Goal: Communication & Community: Answer question/provide support

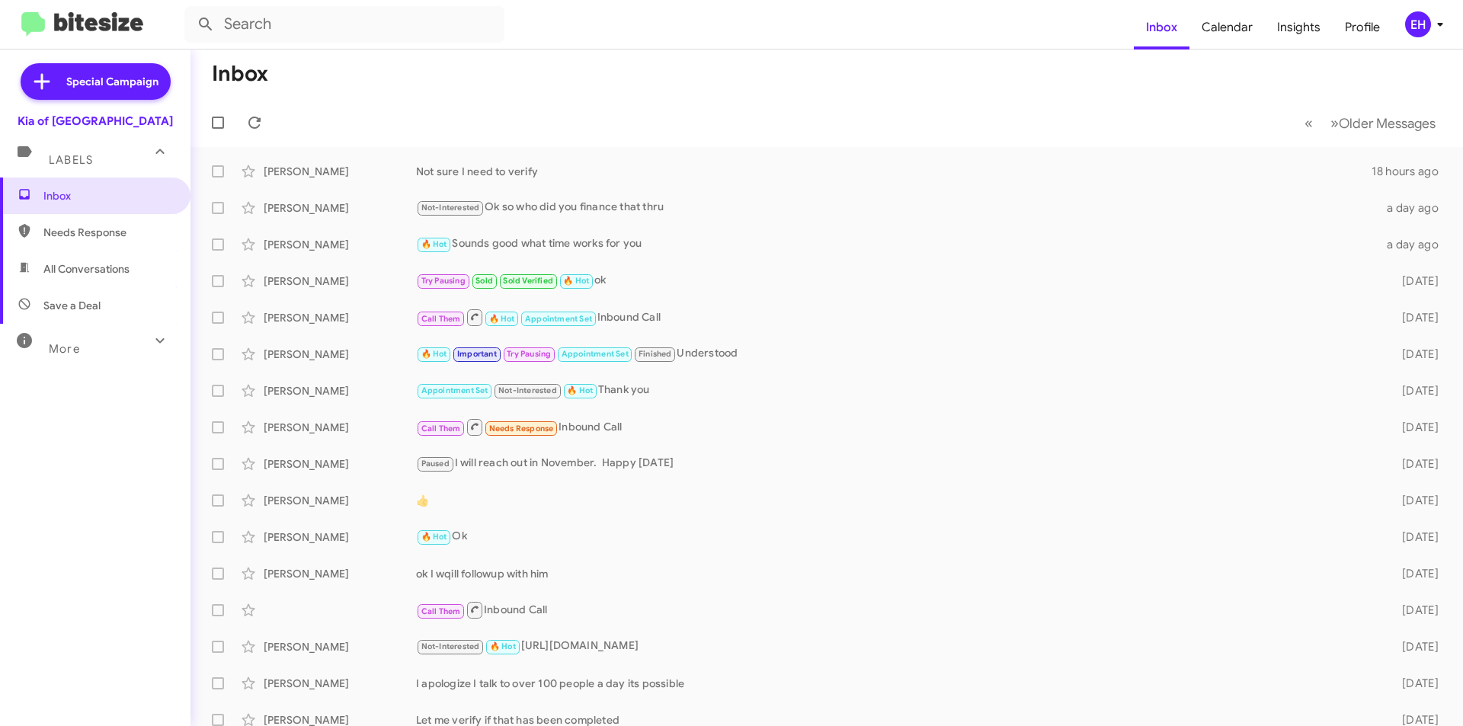
click at [77, 235] on span "Needs Response" at bounding box center [108, 232] width 130 height 15
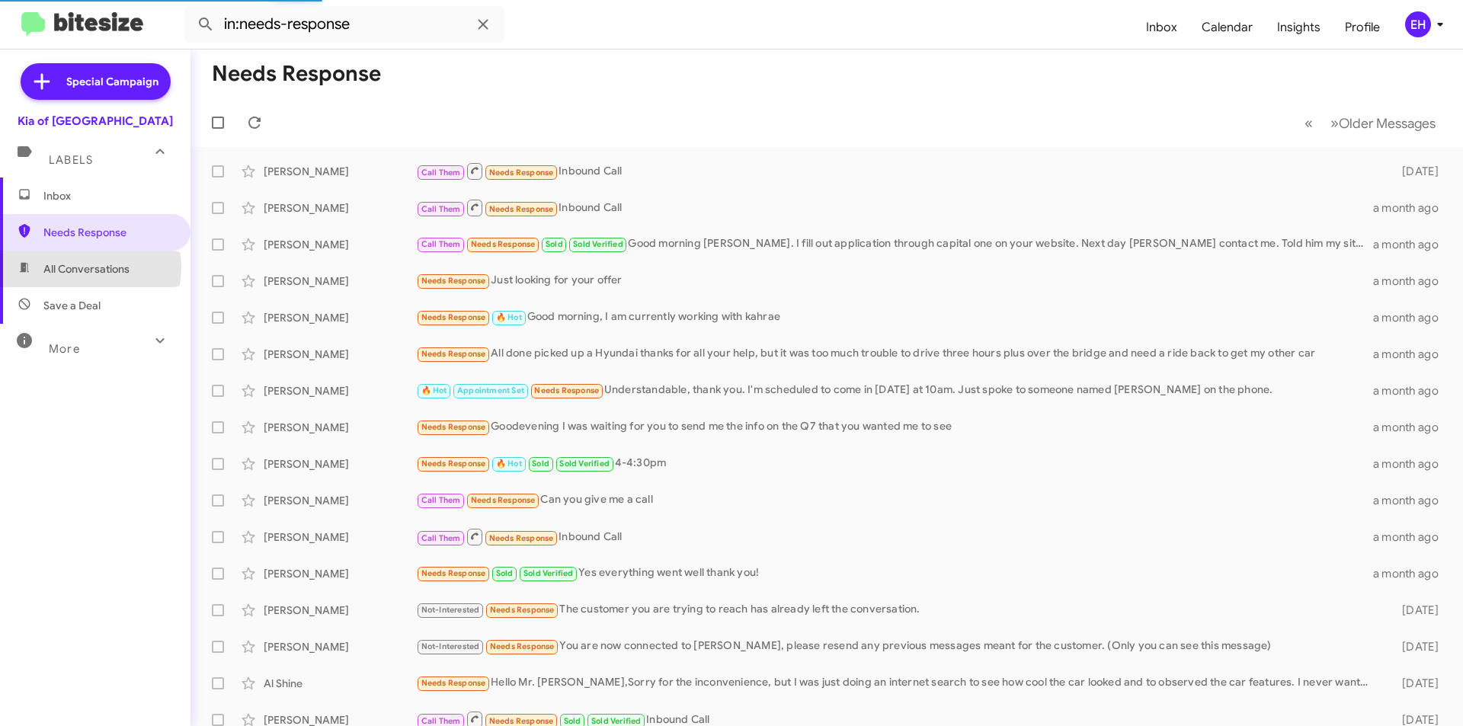
click at [83, 267] on span "All Conversations" at bounding box center [86, 268] width 86 height 15
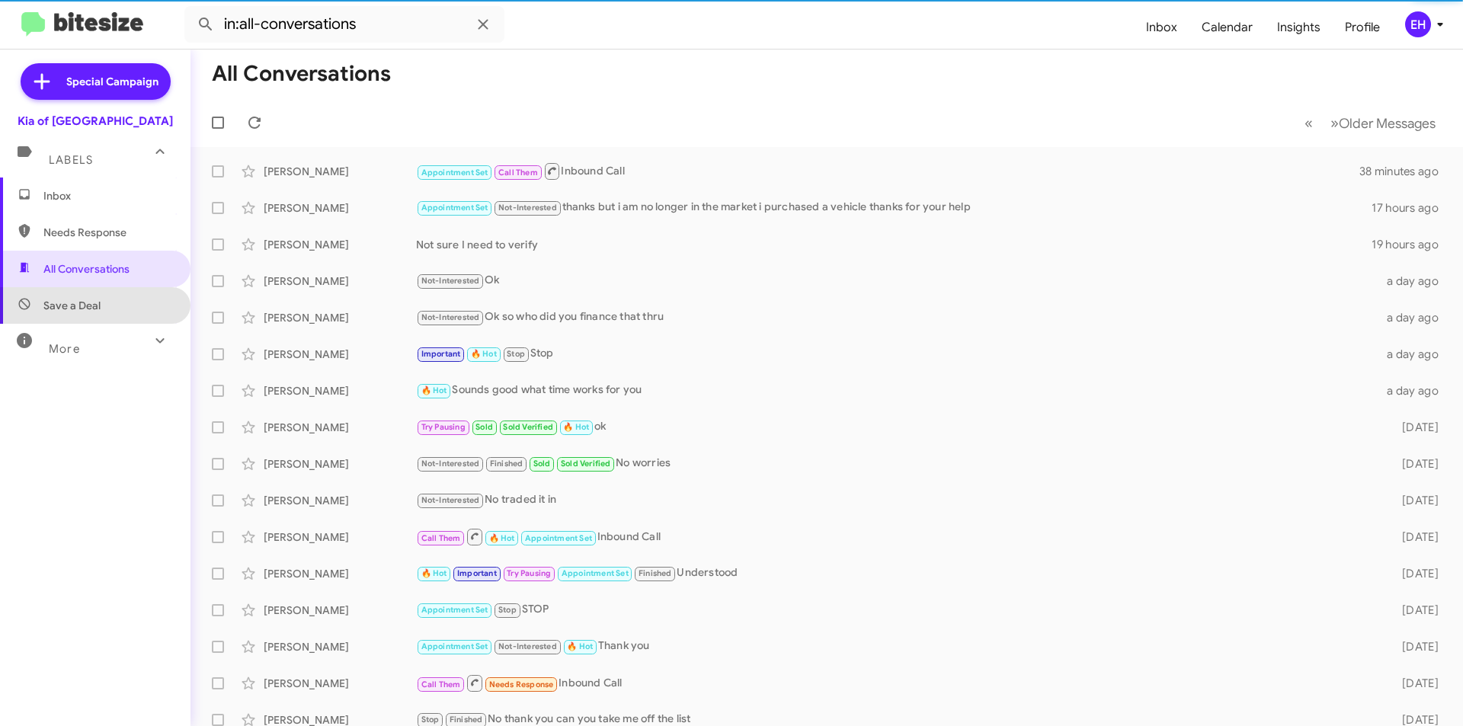
click at [98, 311] on span "Save a Deal" at bounding box center [71, 305] width 57 height 15
type input "in:not-interested"
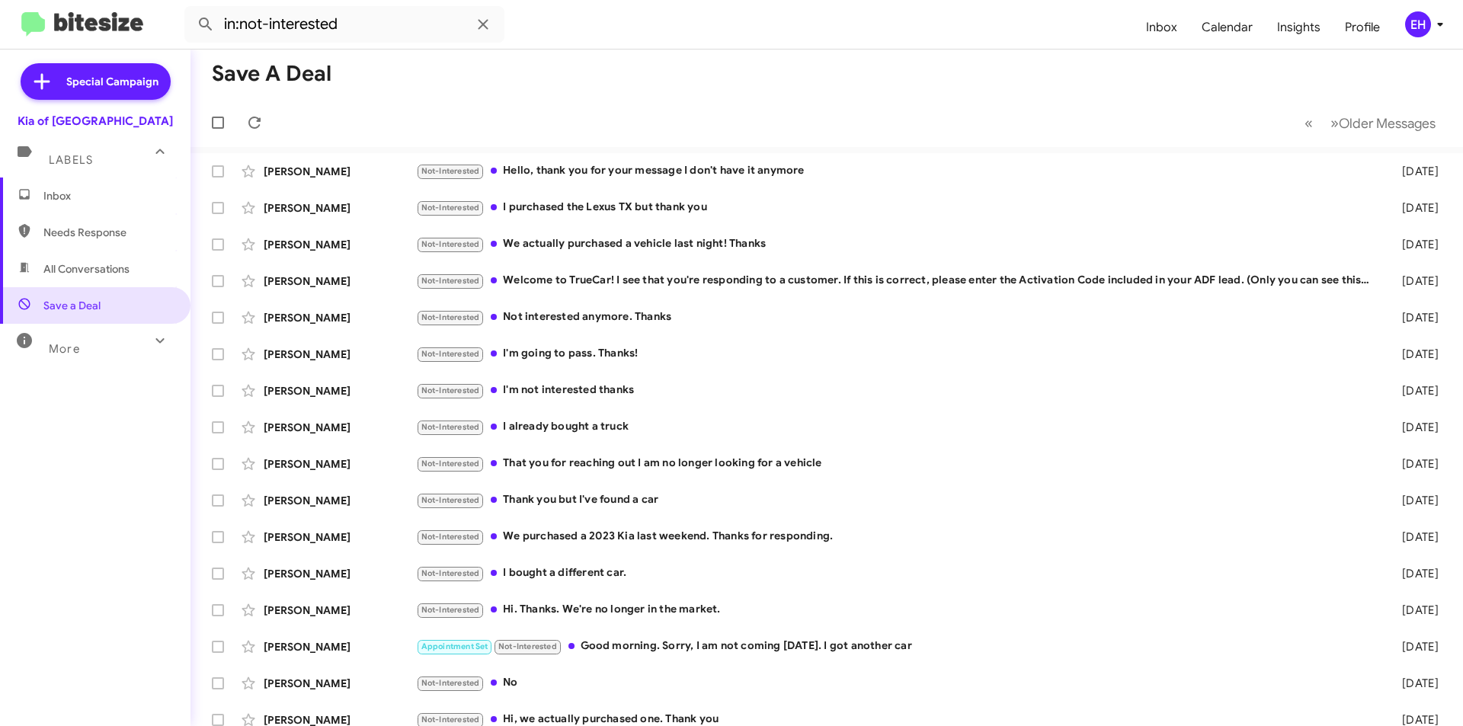
click at [114, 191] on span "Inbox" at bounding box center [108, 195] width 130 height 15
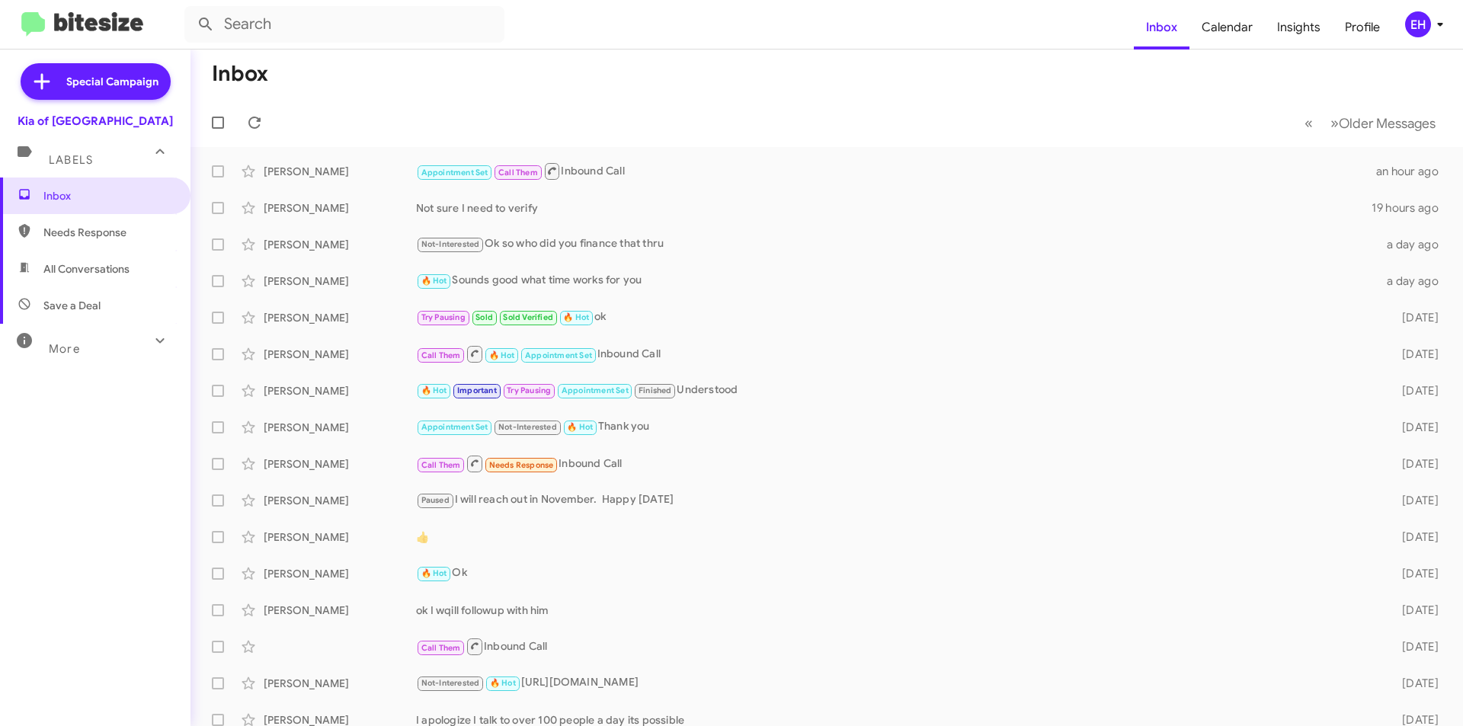
click at [62, 222] on span "Needs Response" at bounding box center [95, 232] width 190 height 37
type input "in:needs-response"
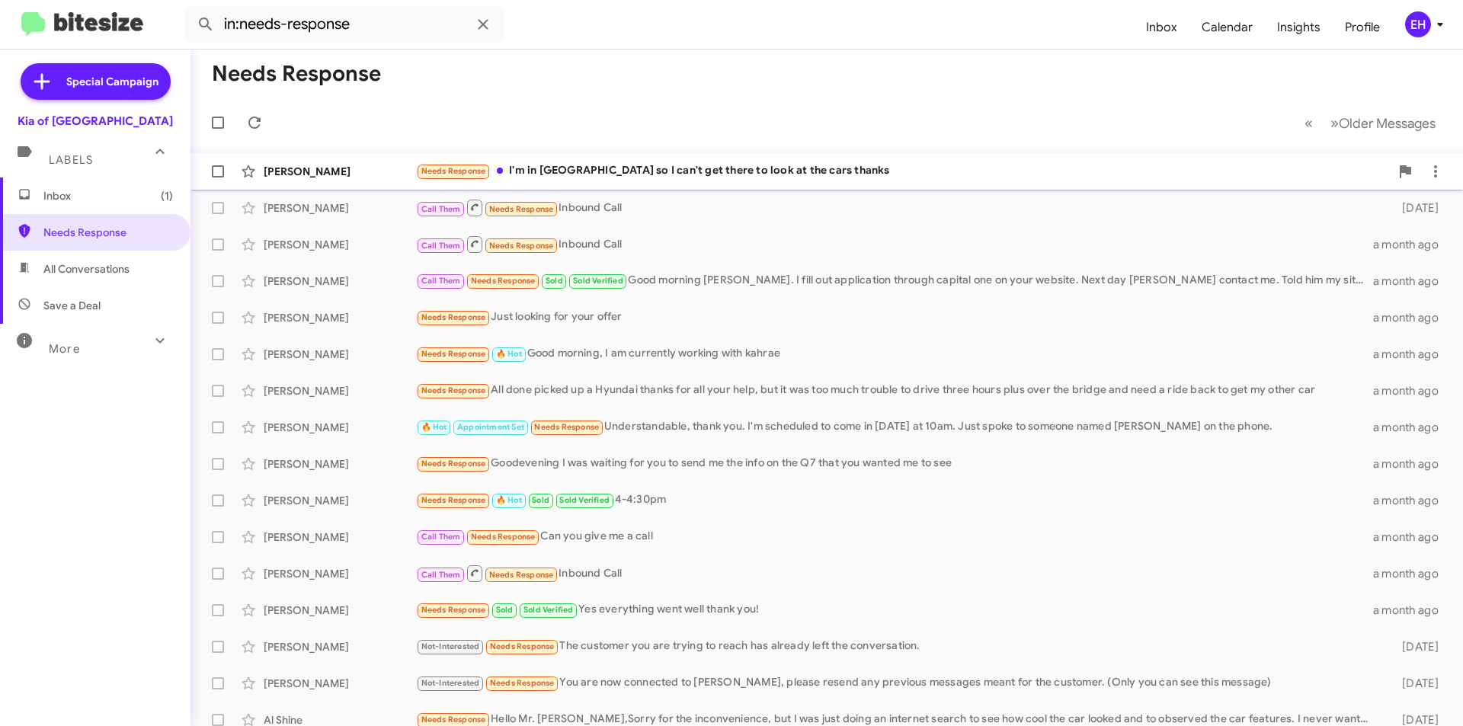
click at [623, 171] on div "Needs Response I'm in [GEOGRAPHIC_DATA] so I can't get there to look at the car…" at bounding box center [903, 171] width 974 height 18
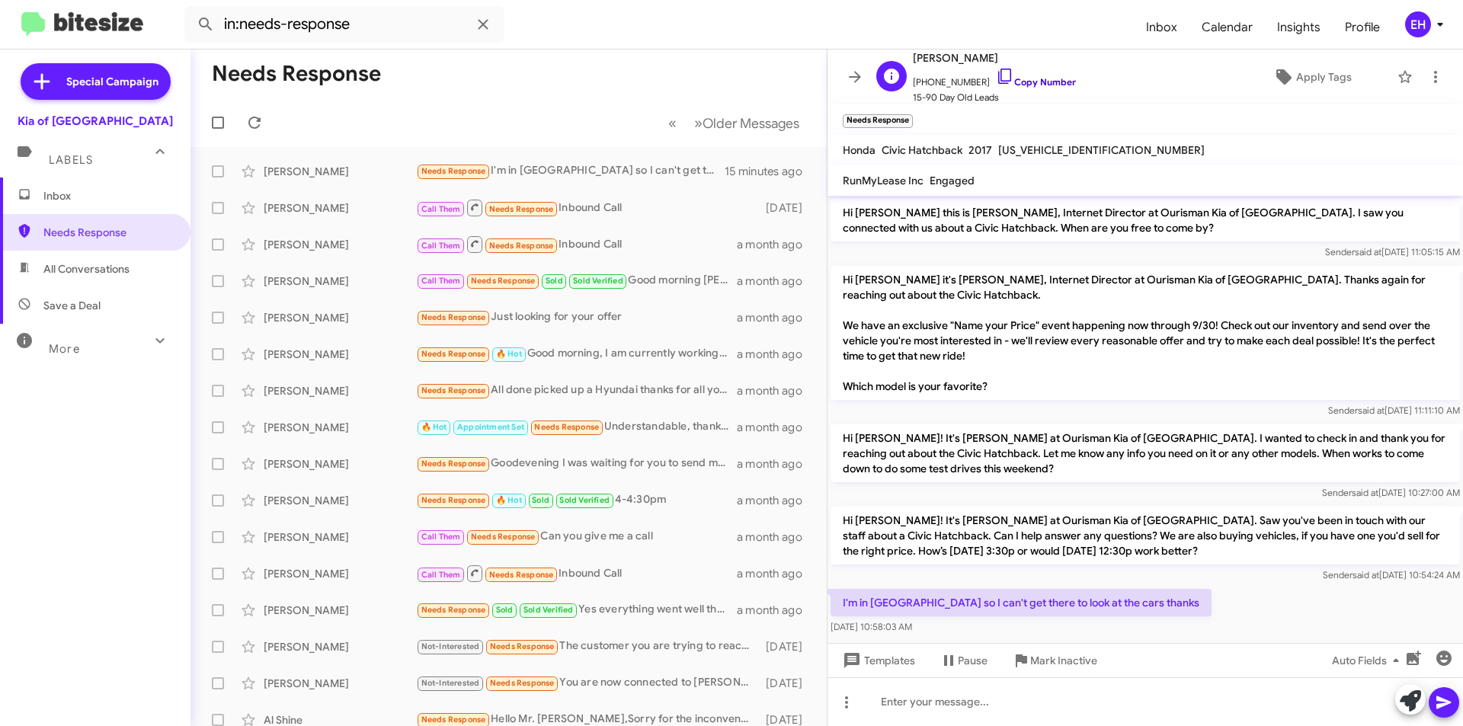
click at [1029, 84] on link "Copy Number" at bounding box center [1036, 81] width 80 height 11
click at [1076, 657] on span "Mark Inactive" at bounding box center [1063, 660] width 67 height 27
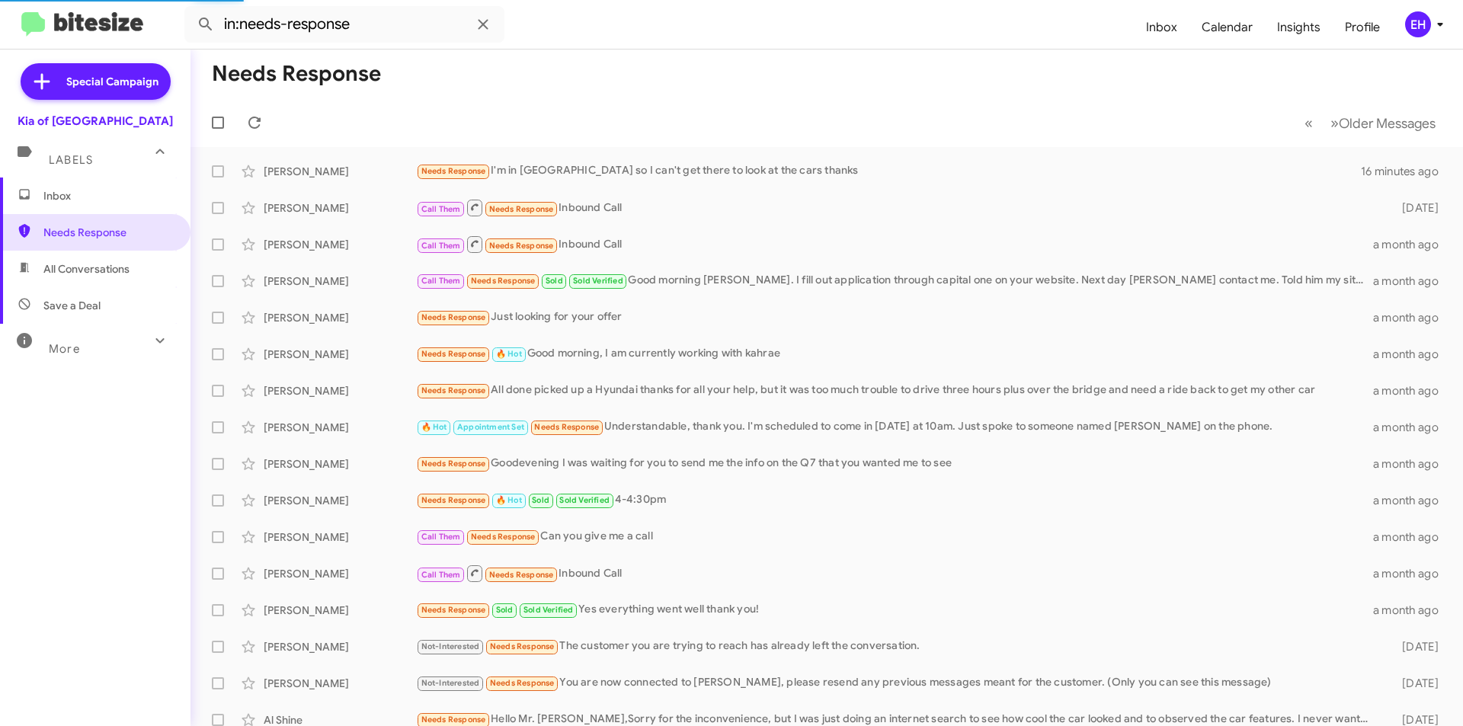
click at [75, 205] on span "Inbox" at bounding box center [95, 196] width 190 height 37
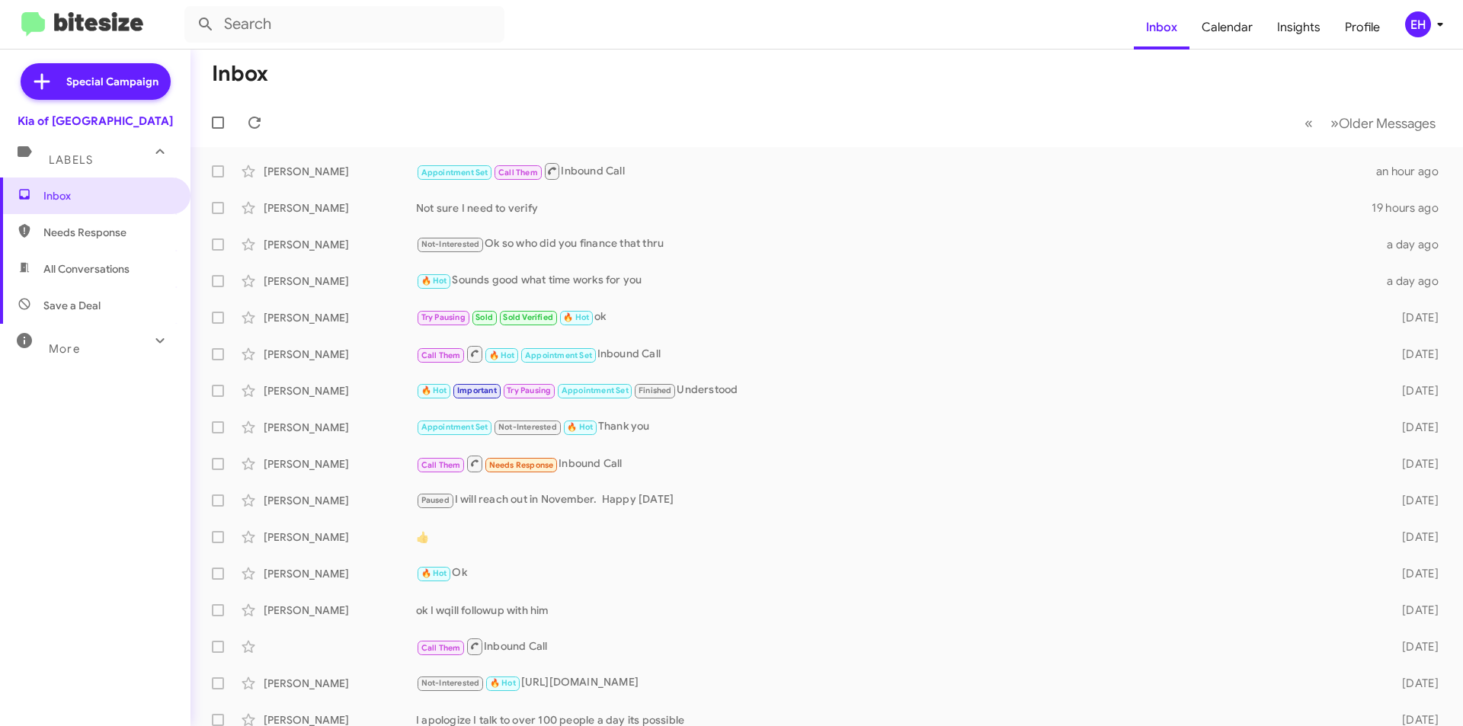
click at [62, 267] on span "All Conversations" at bounding box center [86, 268] width 86 height 15
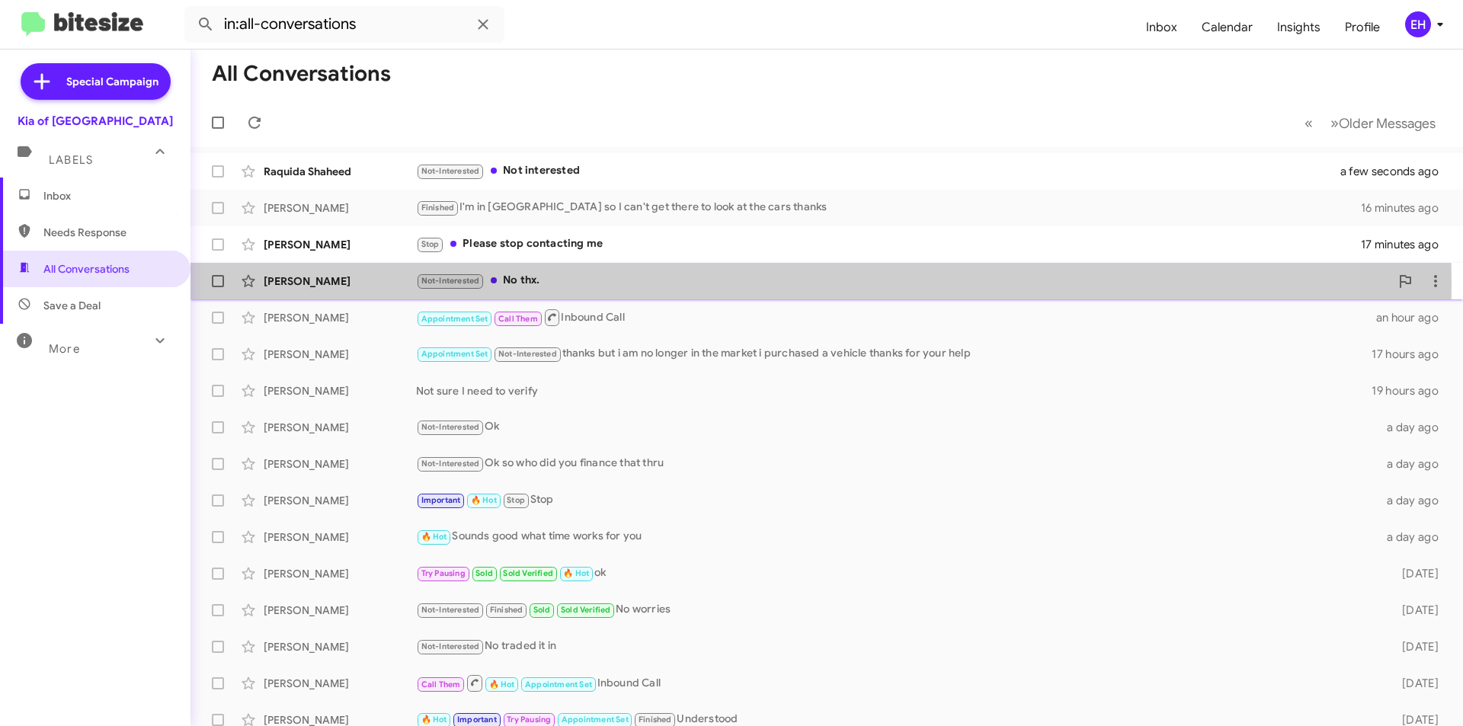
click at [535, 283] on div "Not-Interested No thx." at bounding box center [903, 281] width 974 height 18
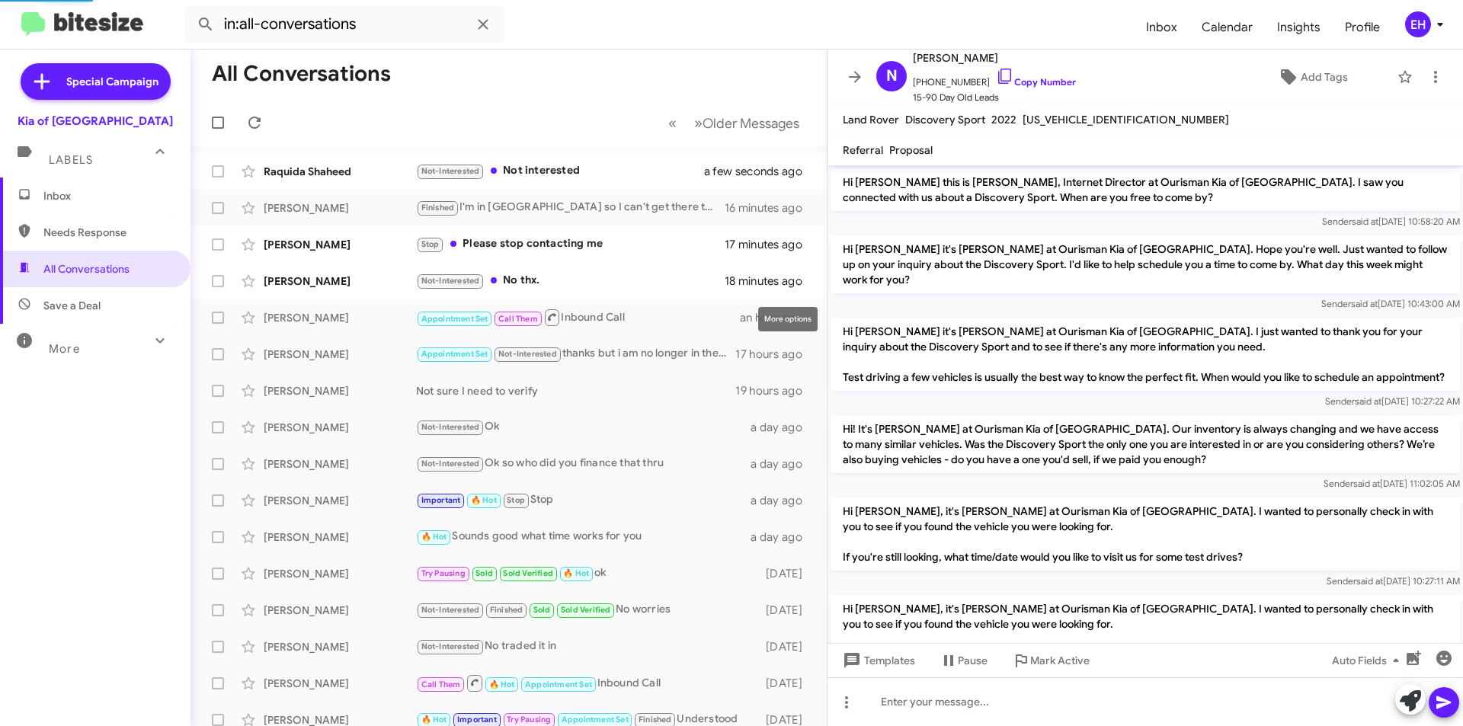
scroll to position [988, 0]
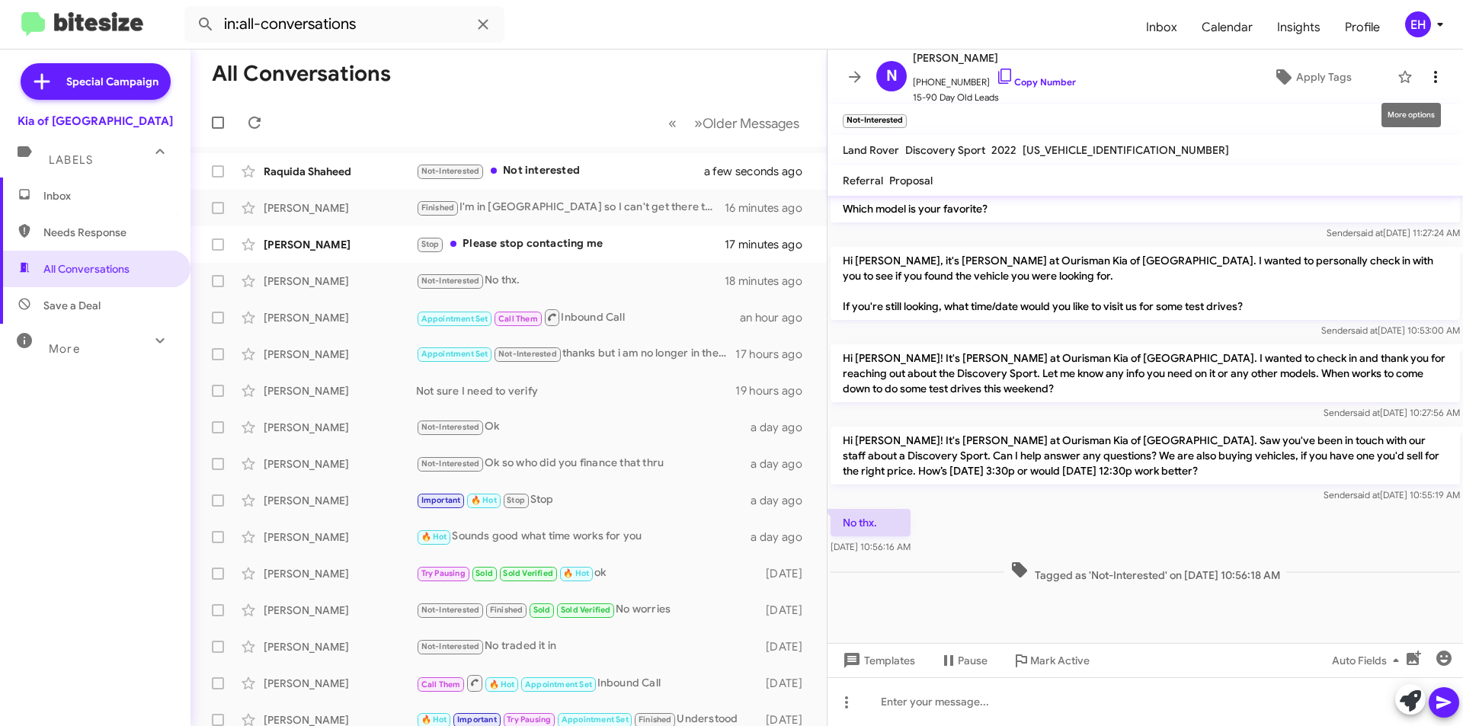
click at [1426, 78] on icon at bounding box center [1435, 77] width 18 height 18
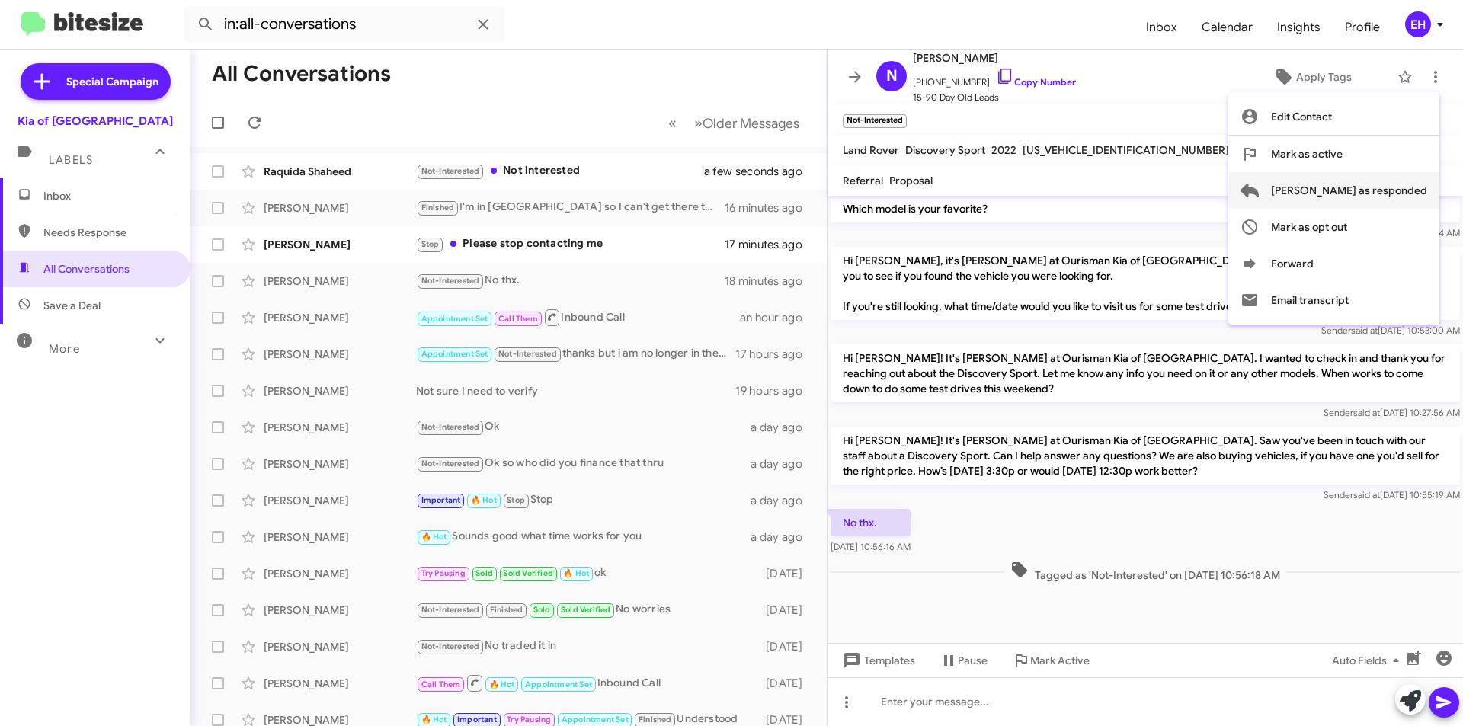
click at [1404, 190] on span "[PERSON_NAME] as responded" at bounding box center [1349, 190] width 156 height 37
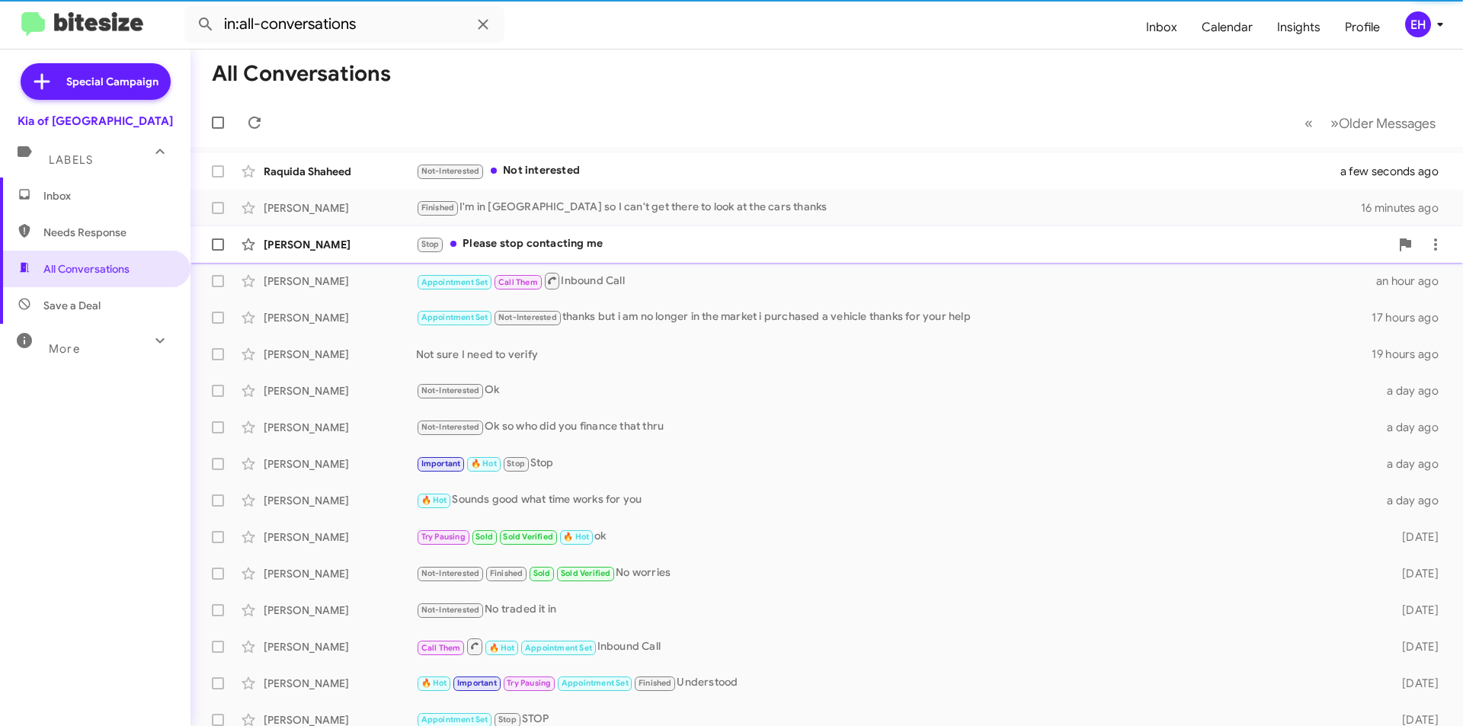
click at [514, 235] on div "Stop Please stop contacting me" at bounding box center [903, 244] width 974 height 18
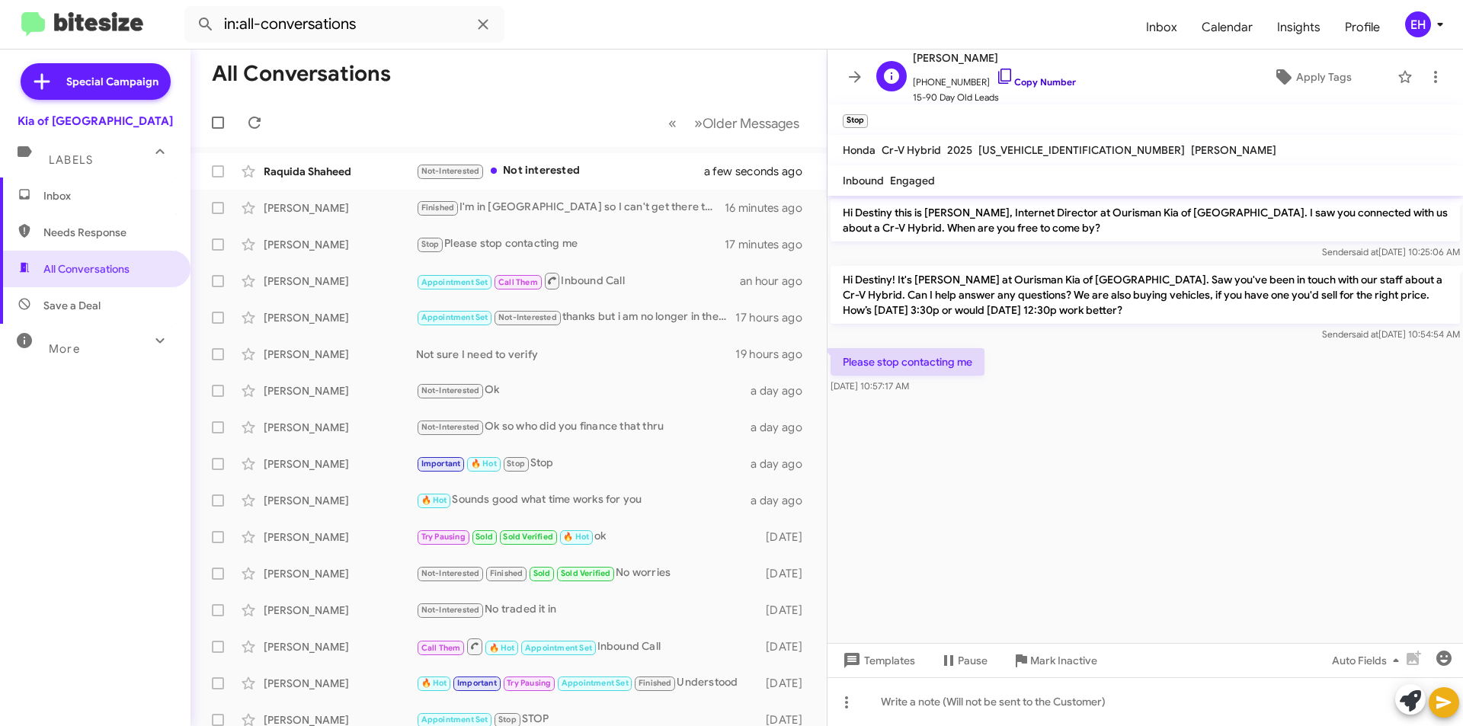
click at [1040, 80] on link "Copy Number" at bounding box center [1036, 81] width 80 height 11
drag, startPoint x: 1091, startPoint y: 648, endPoint x: 1081, endPoint y: 655, distance: 12.0
click at [1089, 648] on span "Mark Inactive" at bounding box center [1063, 660] width 67 height 27
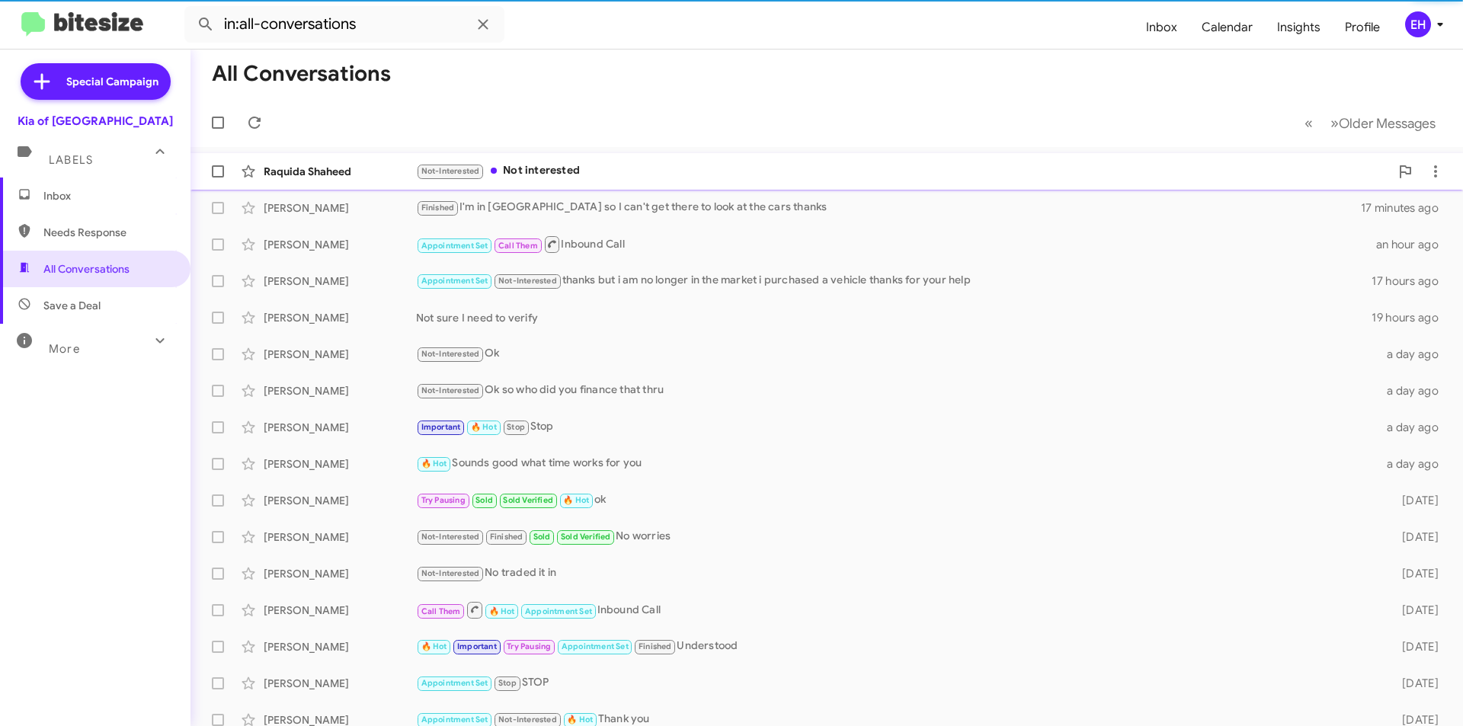
click at [544, 167] on div "Not-Interested Not interested" at bounding box center [903, 171] width 974 height 18
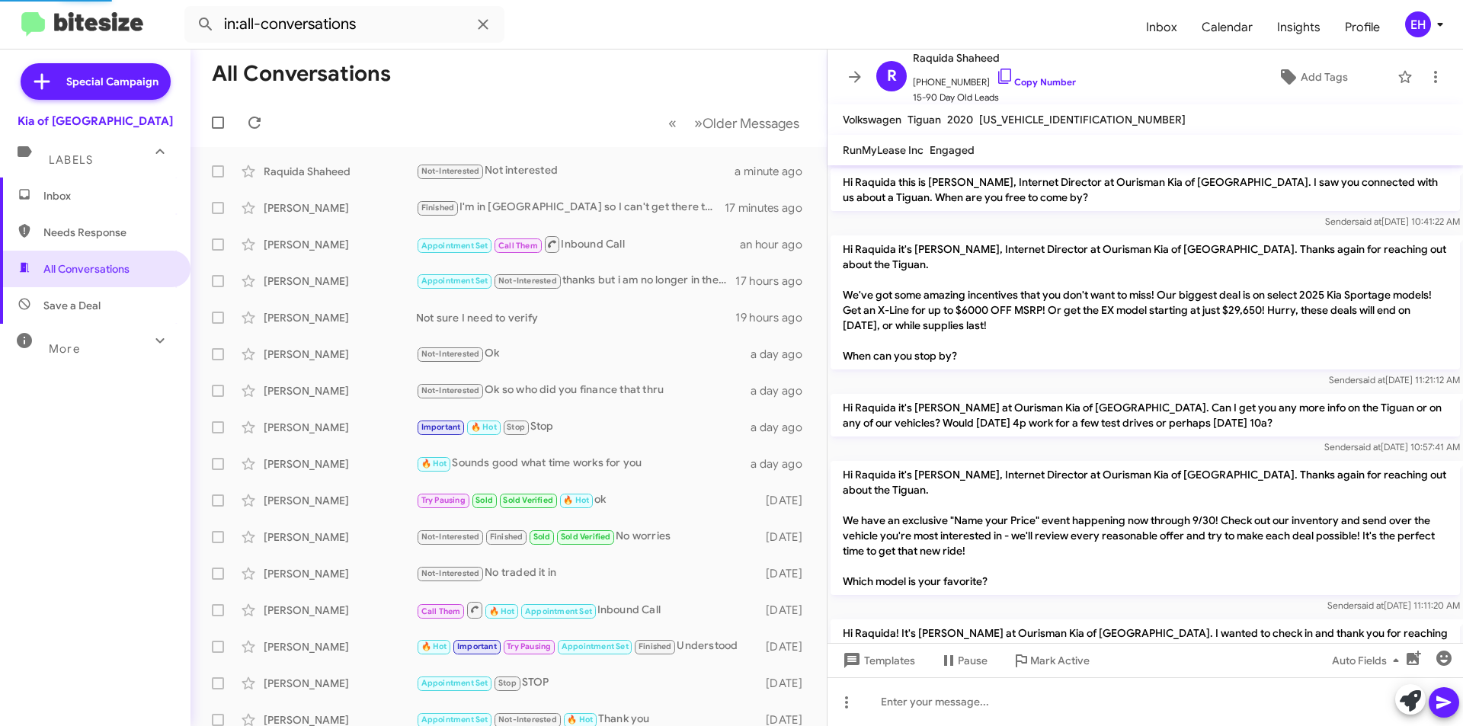
scroll to position [248, 0]
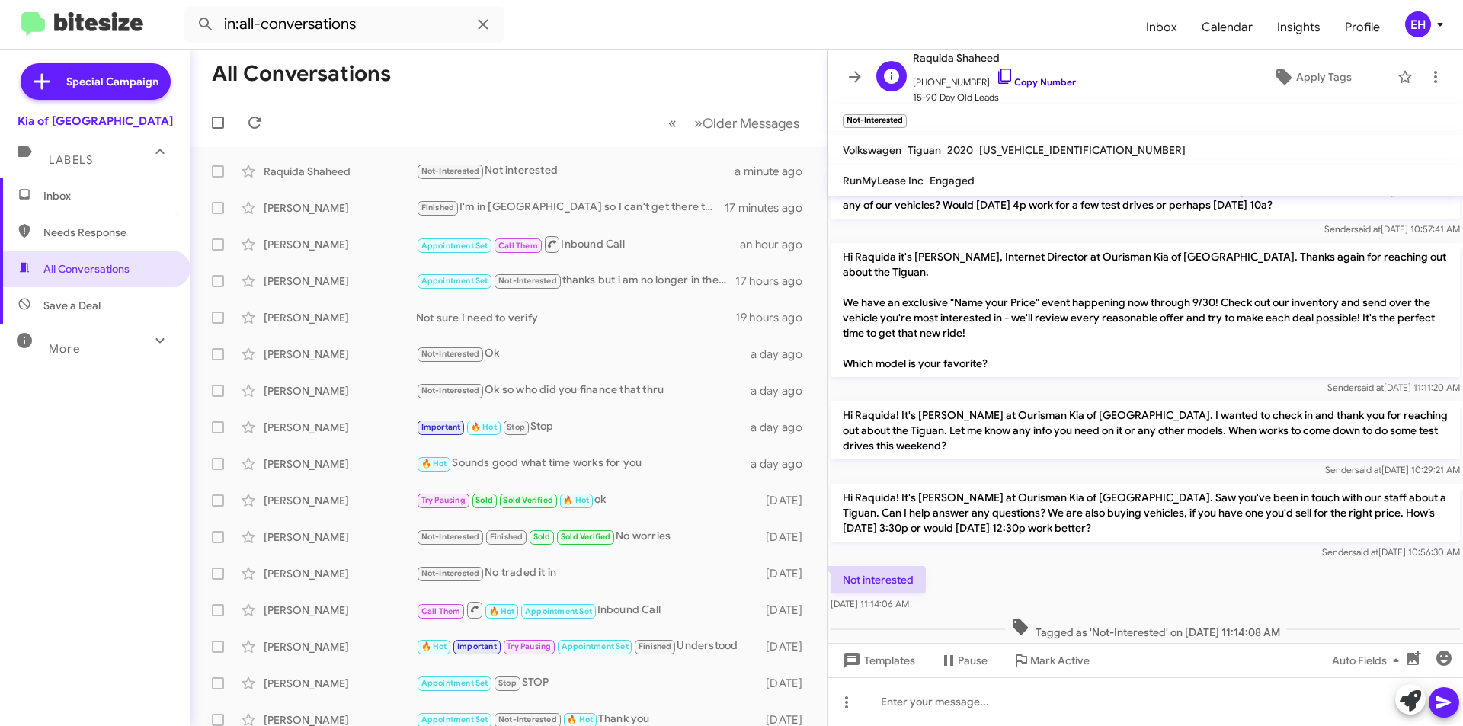
click at [1053, 82] on link "Copy Number" at bounding box center [1036, 81] width 80 height 11
click at [1428, 80] on icon at bounding box center [1435, 77] width 18 height 18
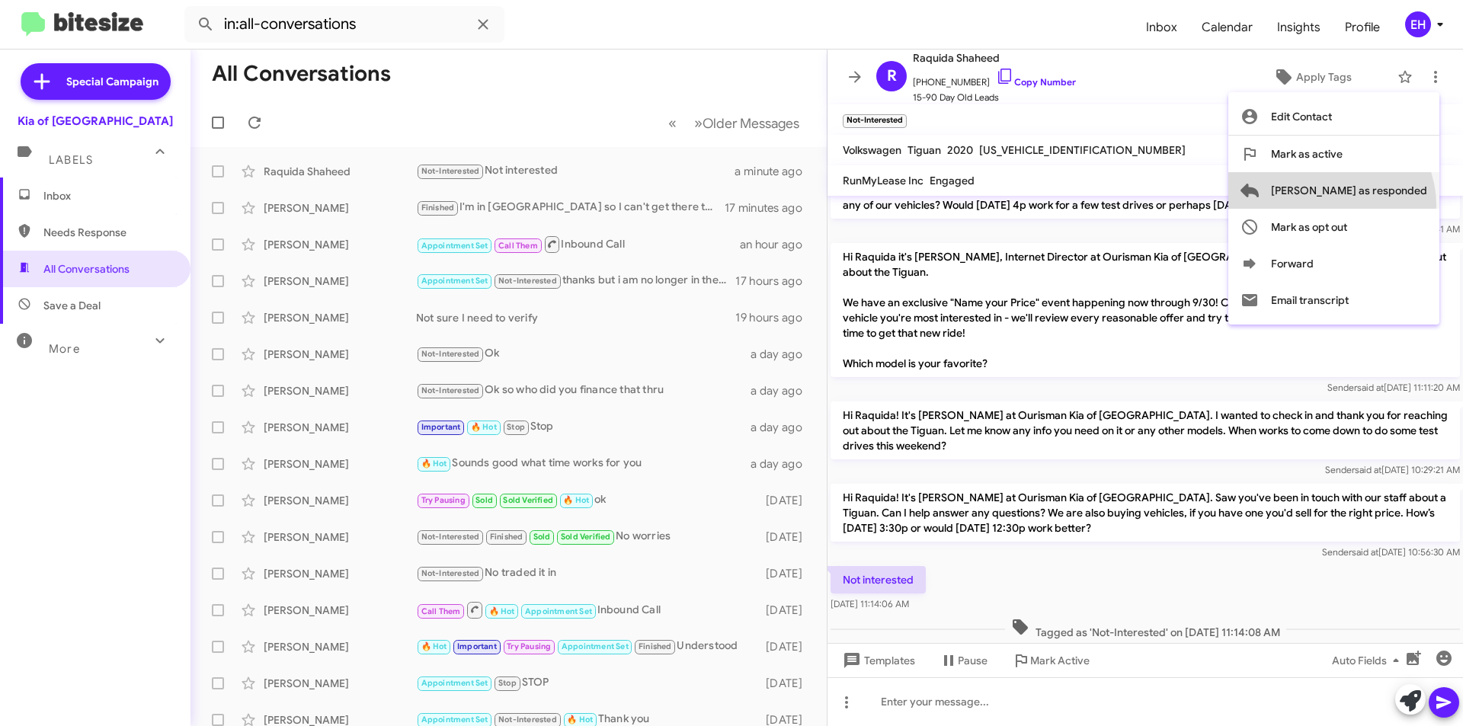
click at [1391, 205] on span "[PERSON_NAME] as responded" at bounding box center [1349, 190] width 156 height 37
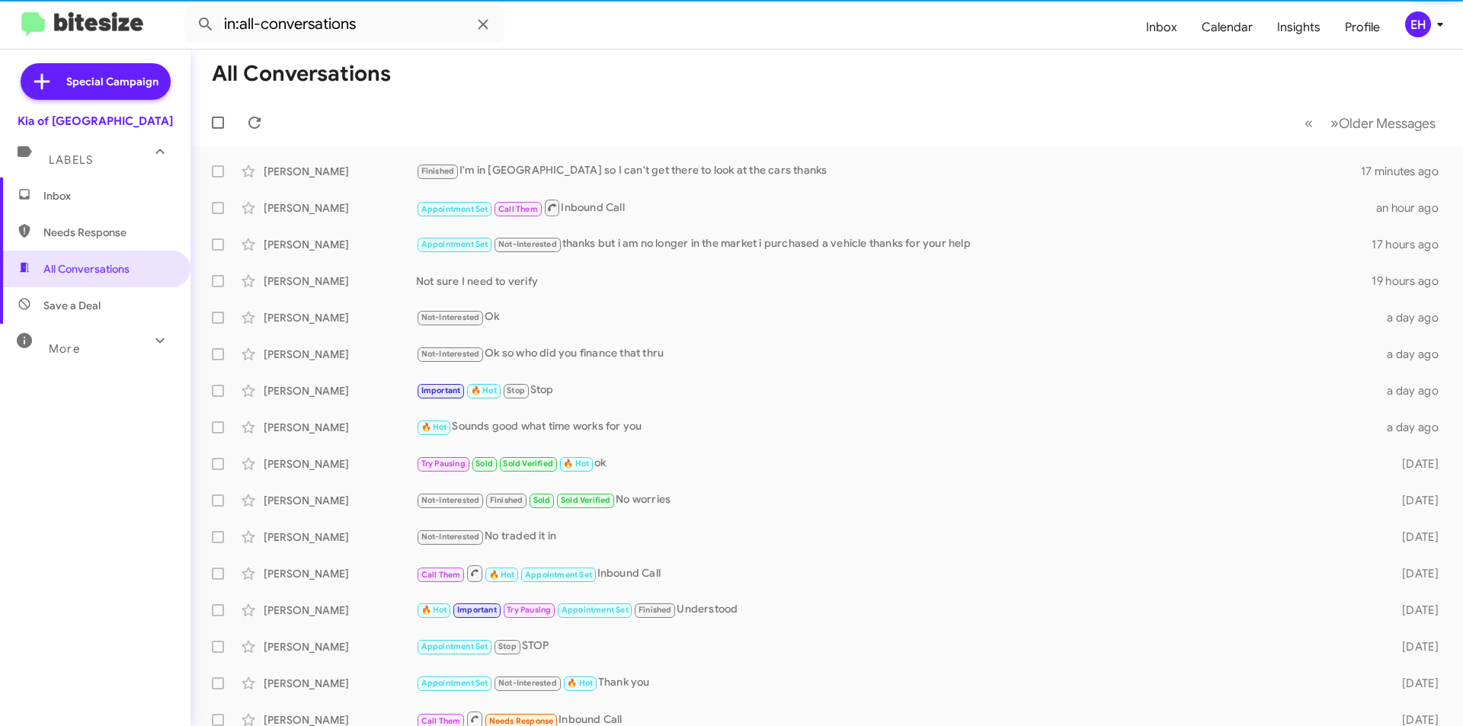
click at [70, 240] on span "Needs Response" at bounding box center [95, 232] width 190 height 37
type input "in:needs-response"
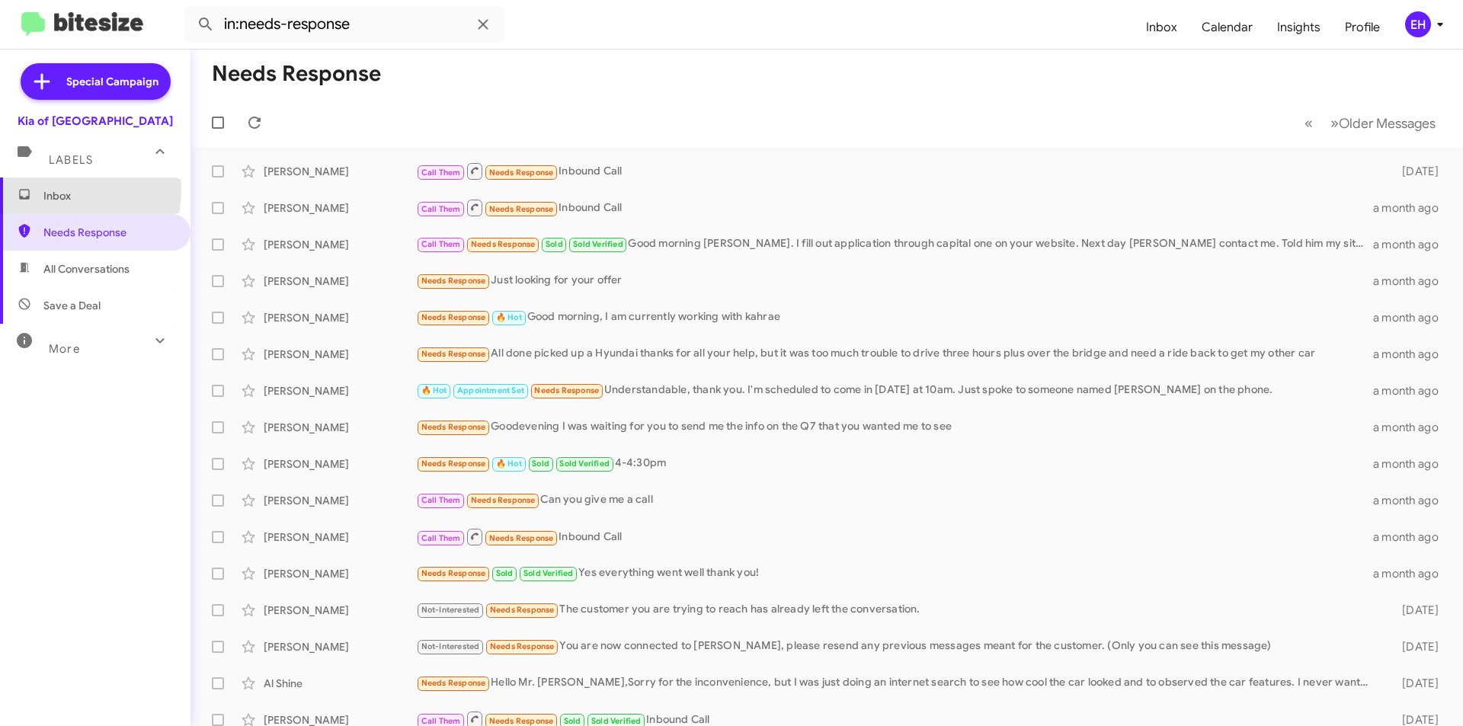
click at [66, 190] on span "Inbox" at bounding box center [108, 195] width 130 height 15
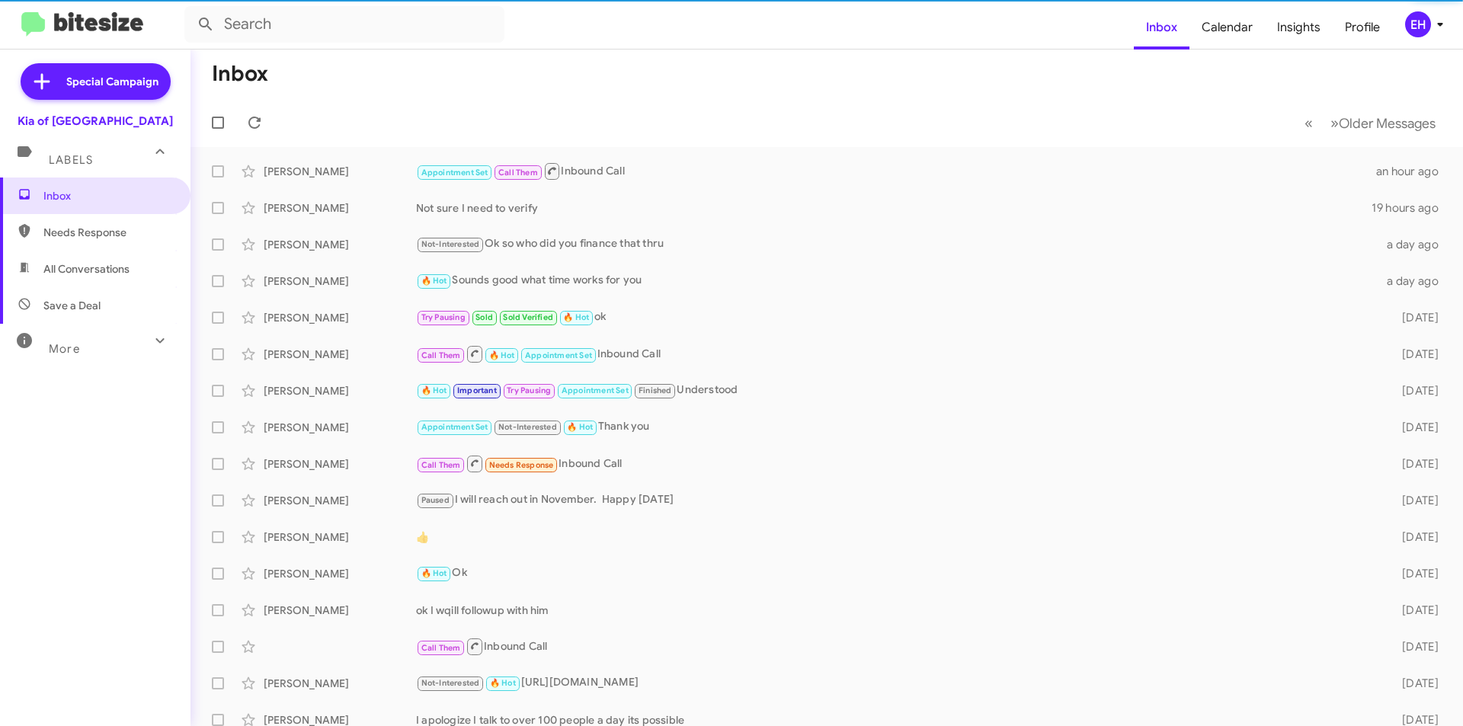
click at [73, 277] on span "All Conversations" at bounding box center [95, 269] width 190 height 37
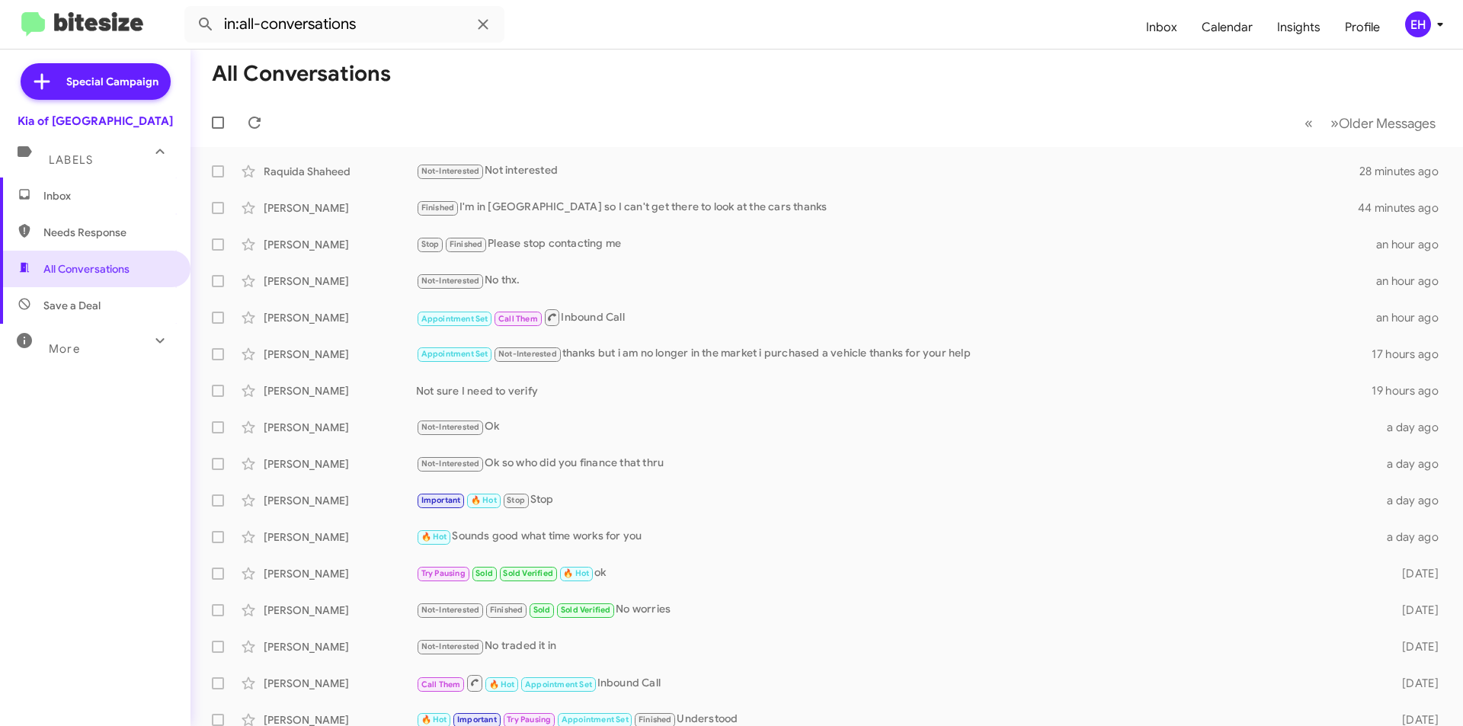
click at [66, 226] on span "Needs Response" at bounding box center [95, 232] width 190 height 37
type input "in:needs-response"
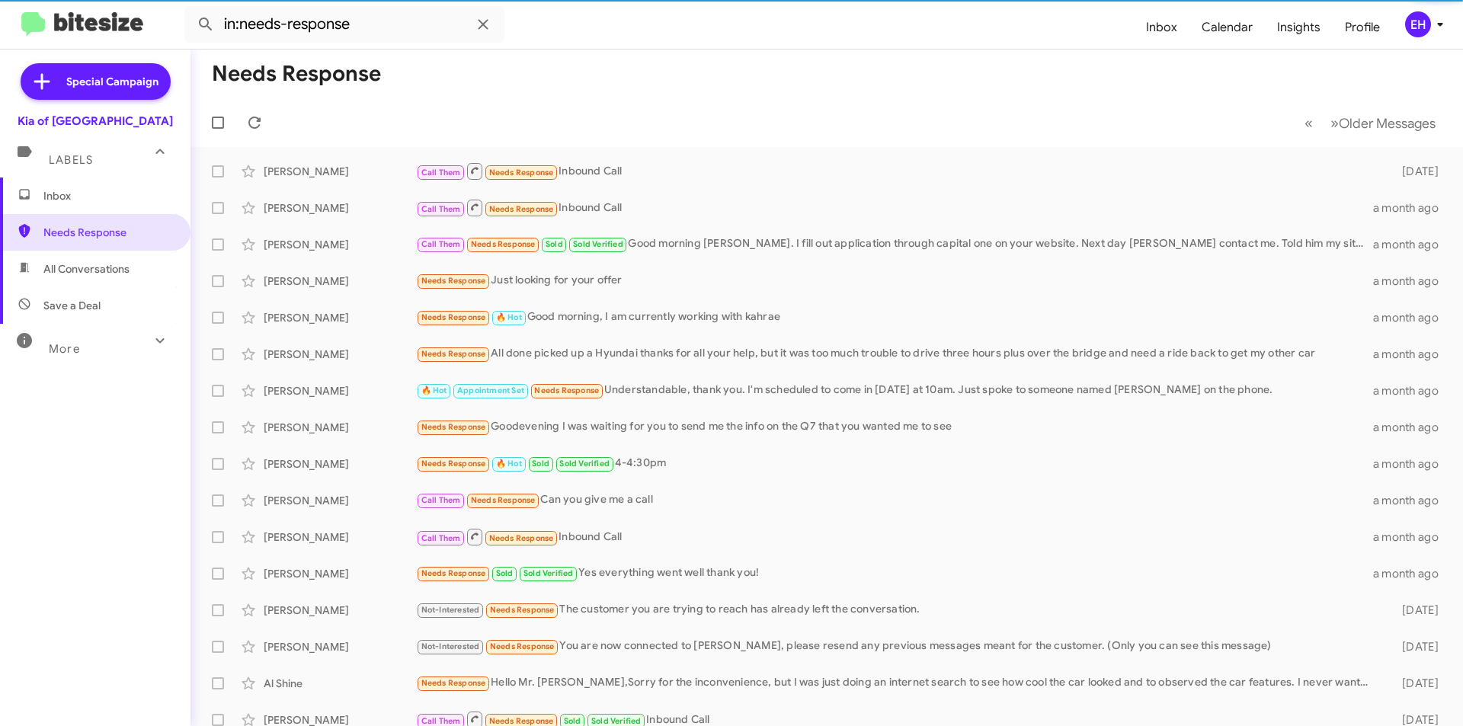
drag, startPoint x: 70, startPoint y: 203, endPoint x: 149, endPoint y: 183, distance: 81.9
click at [70, 203] on span "Inbox" at bounding box center [95, 196] width 190 height 37
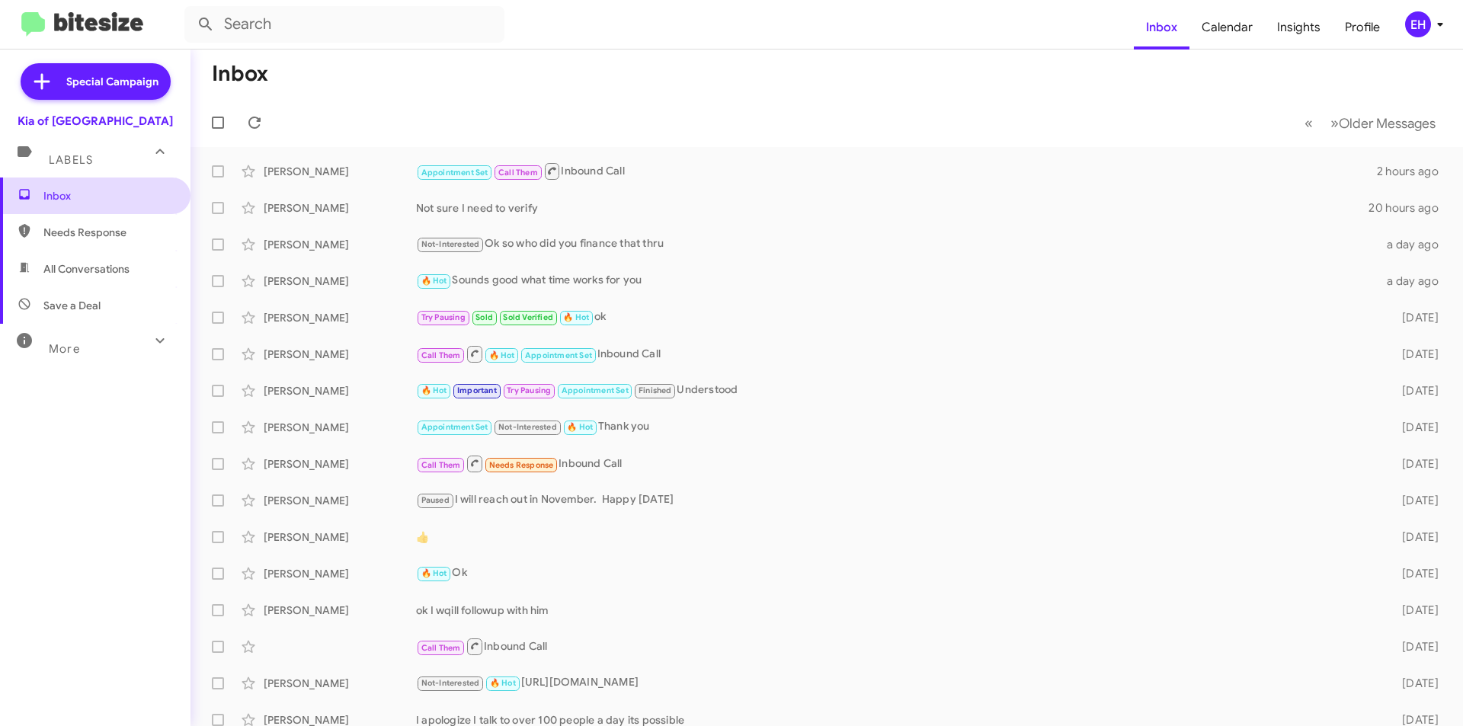
click at [69, 200] on span "Inbox" at bounding box center [108, 195] width 130 height 15
click at [62, 234] on span "Needs Response" at bounding box center [108, 232] width 130 height 15
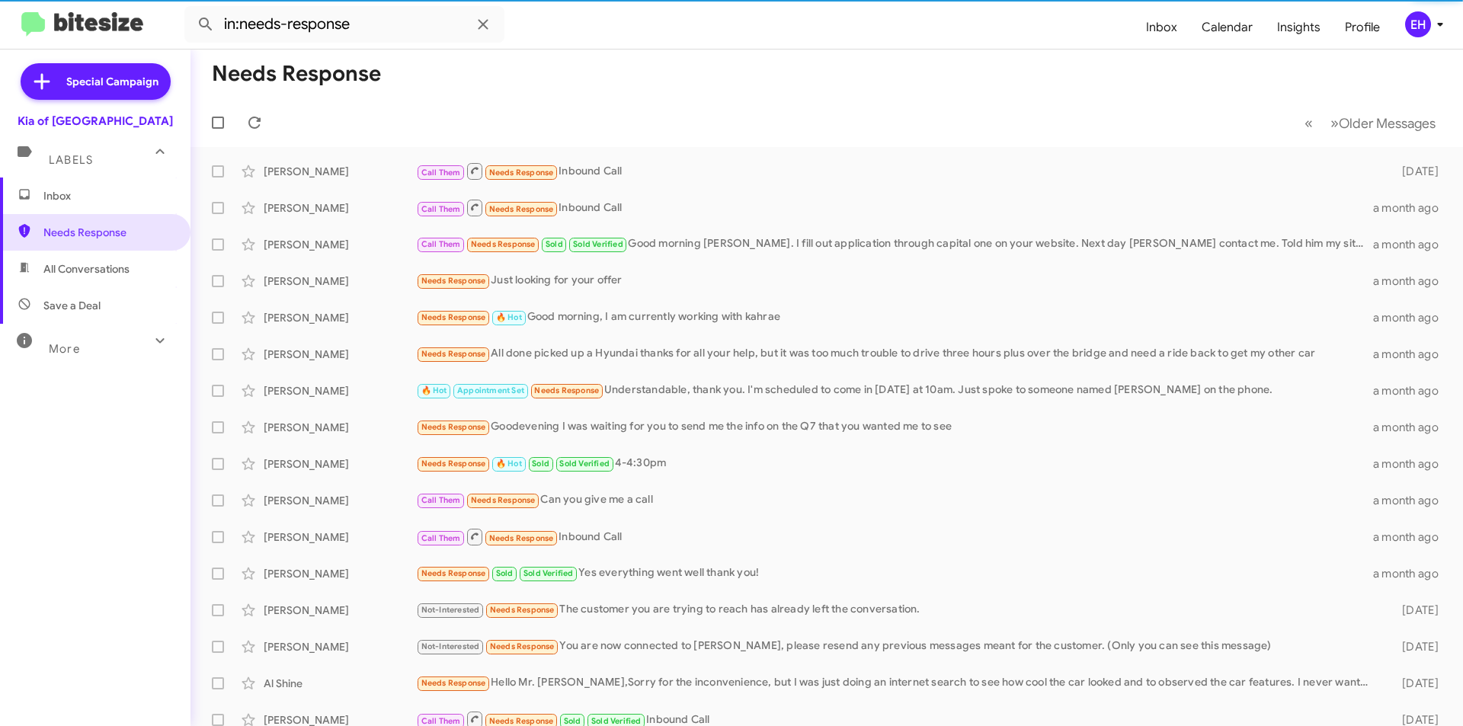
click at [62, 268] on span "All Conversations" at bounding box center [86, 268] width 86 height 15
type input "in:all-conversations"
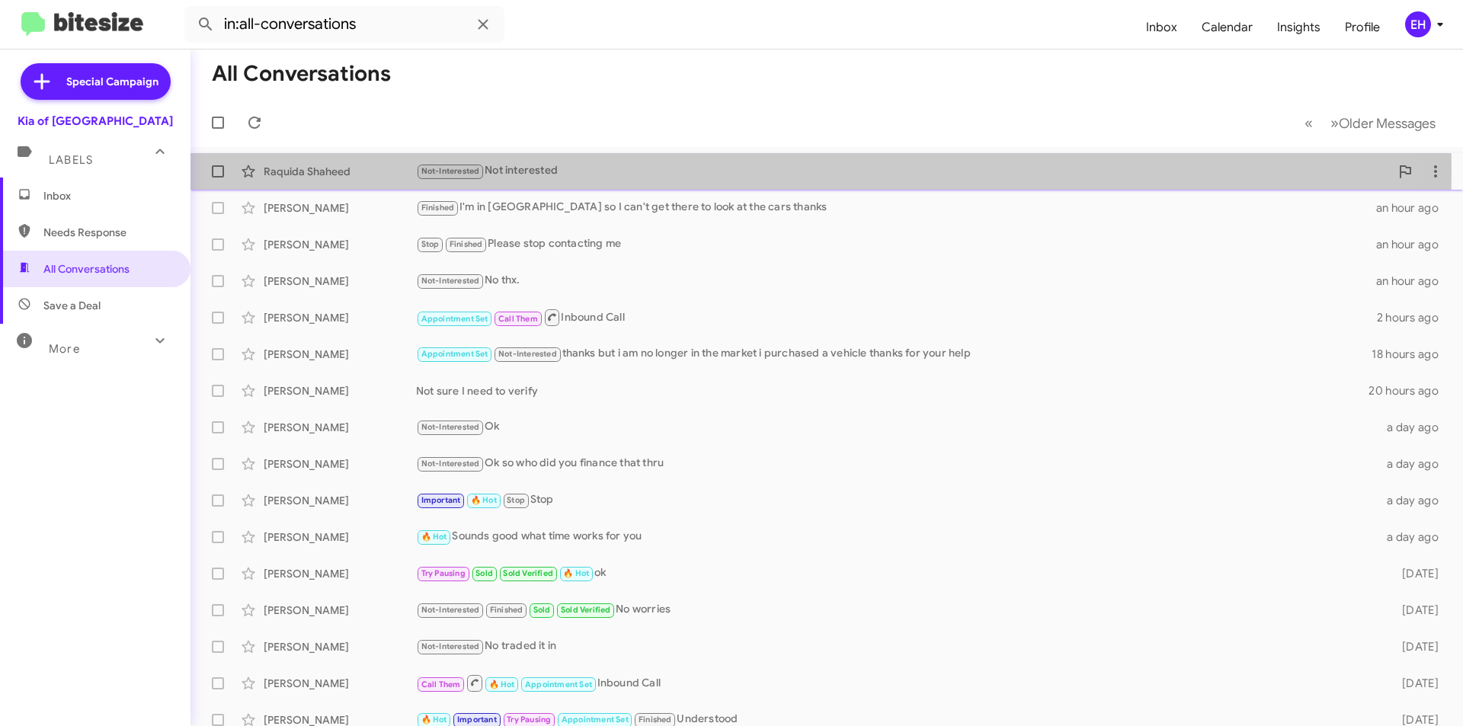
click at [563, 171] on div "Not-Interested Not interested" at bounding box center [903, 171] width 974 height 18
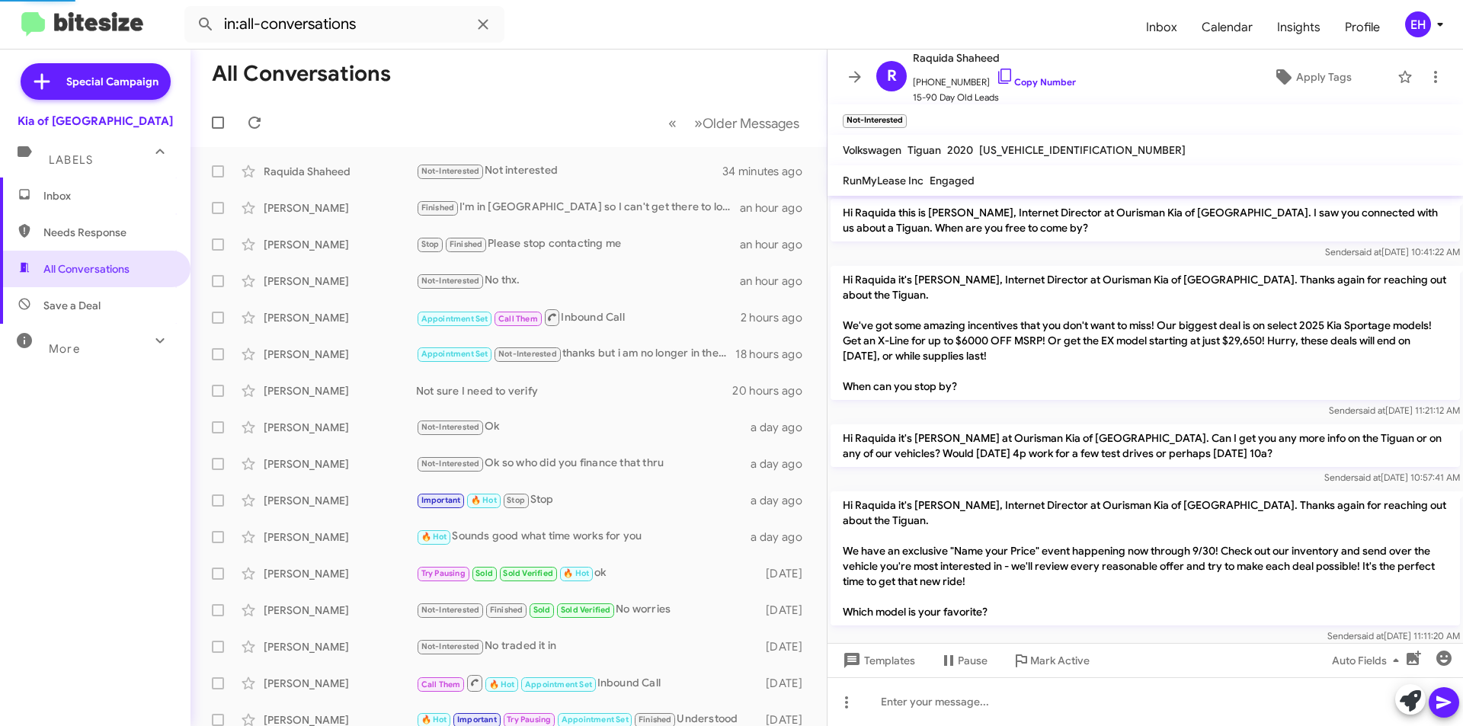
scroll to position [248, 0]
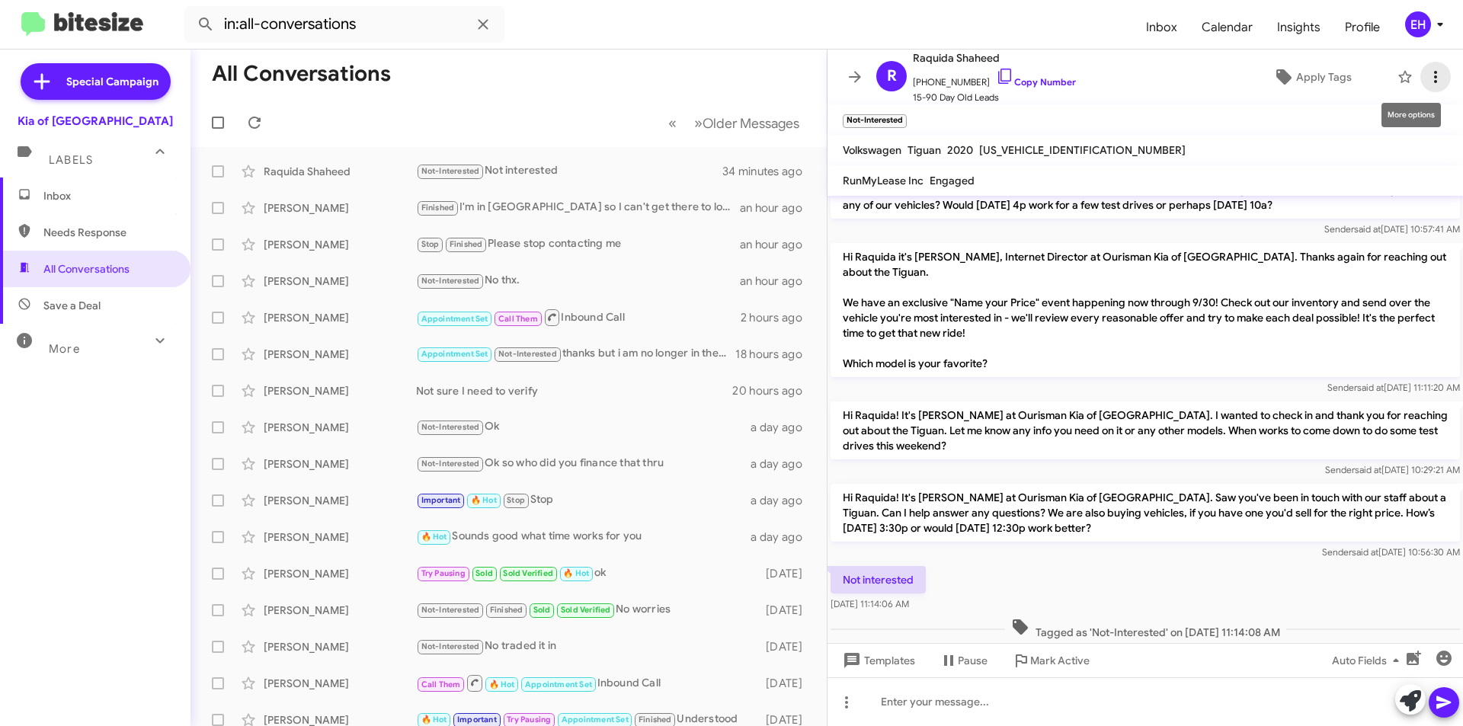
click at [1426, 84] on icon at bounding box center [1435, 77] width 18 height 18
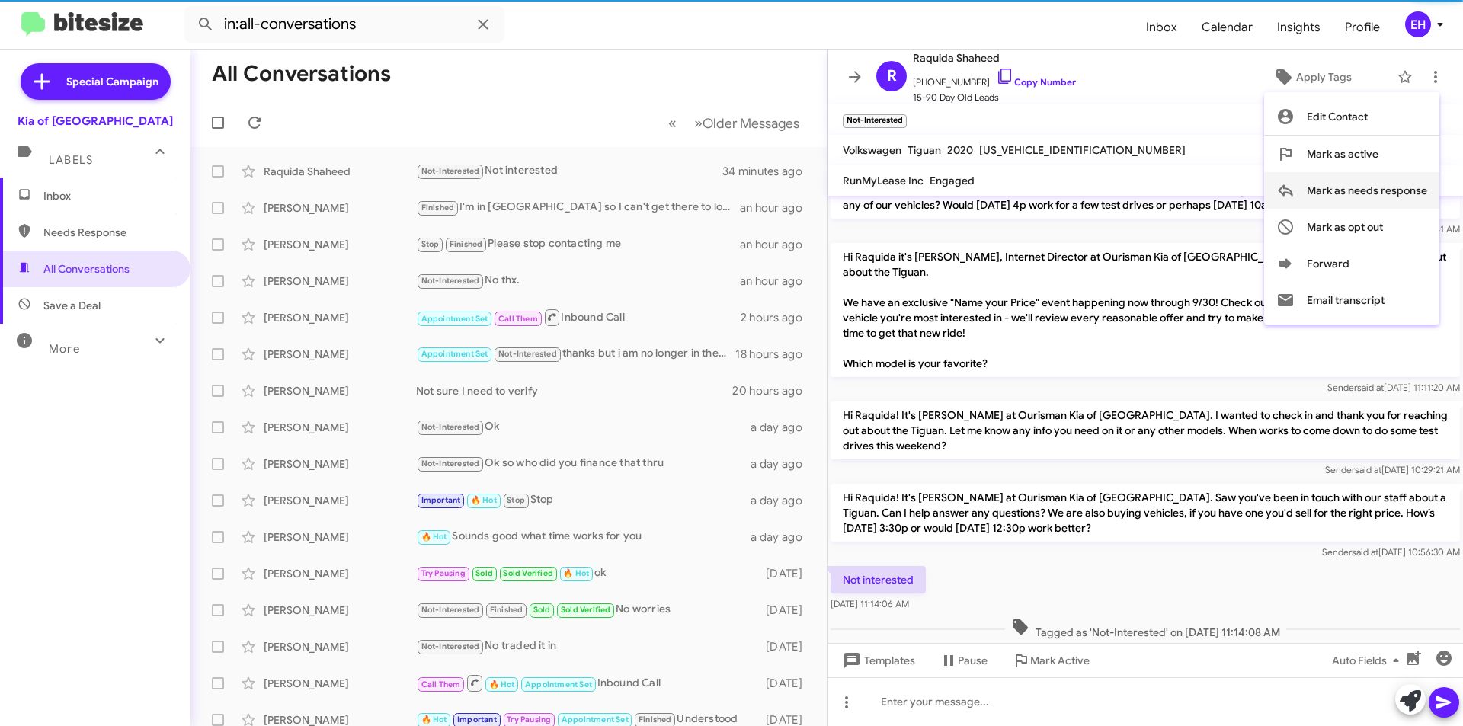
click at [1395, 188] on span "Mark as needs response" at bounding box center [1367, 190] width 120 height 37
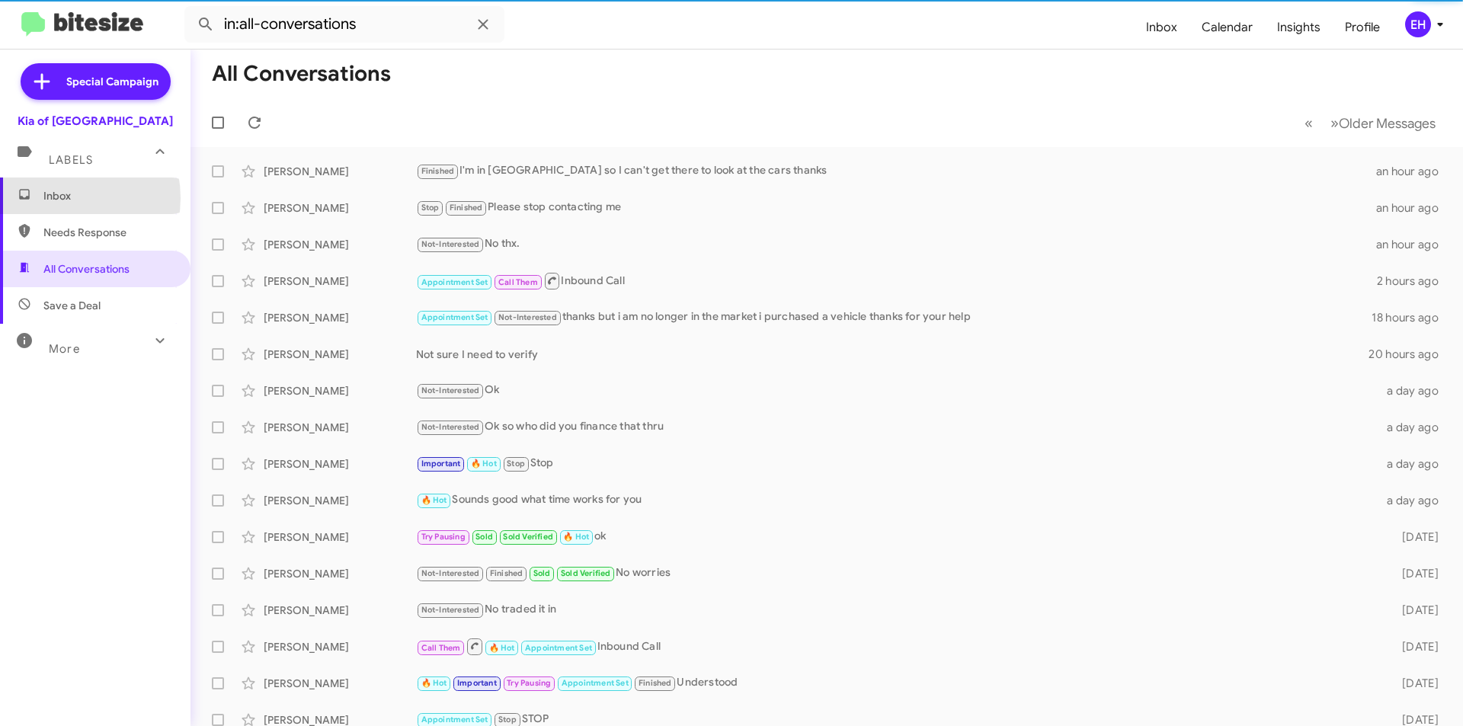
click at [55, 198] on span "Inbox" at bounding box center [108, 195] width 130 height 15
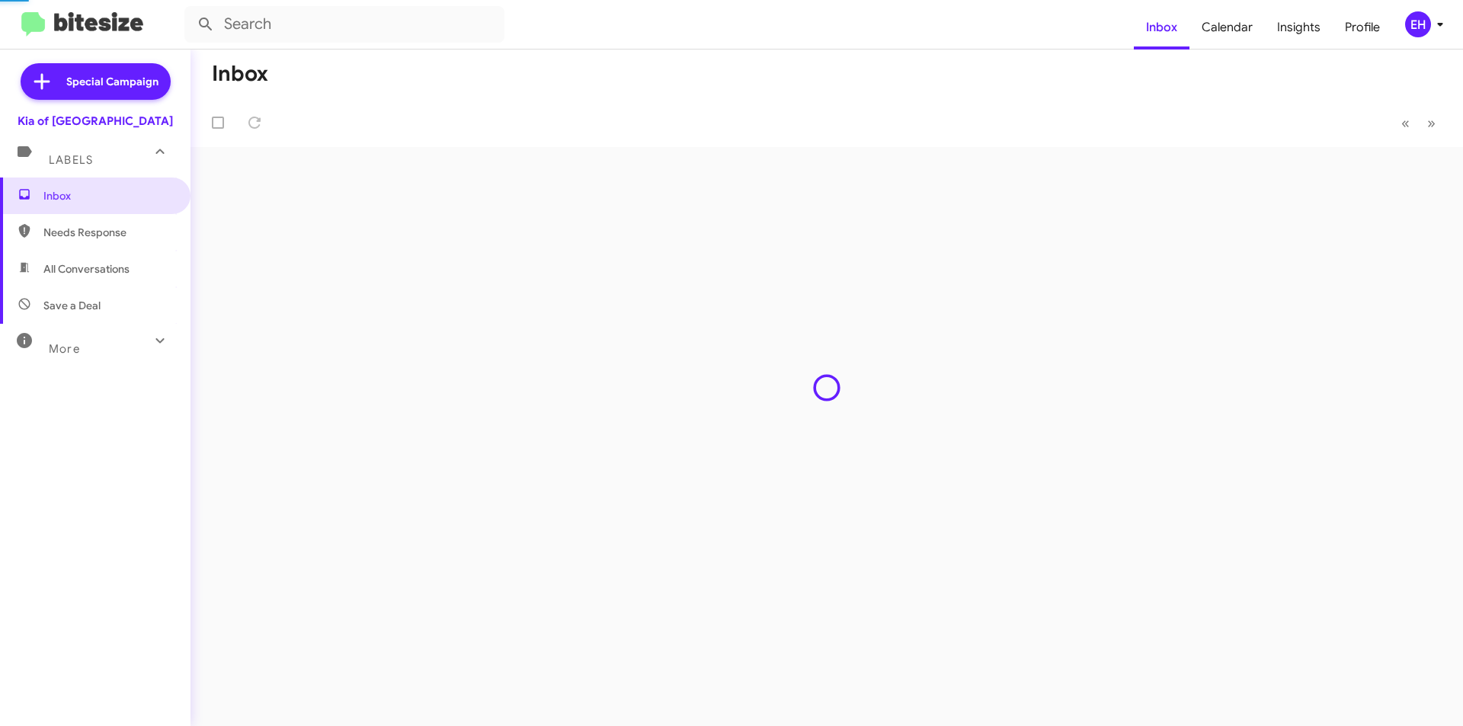
click at [54, 233] on span "Needs Response" at bounding box center [108, 232] width 130 height 15
type input "in:needs-response"
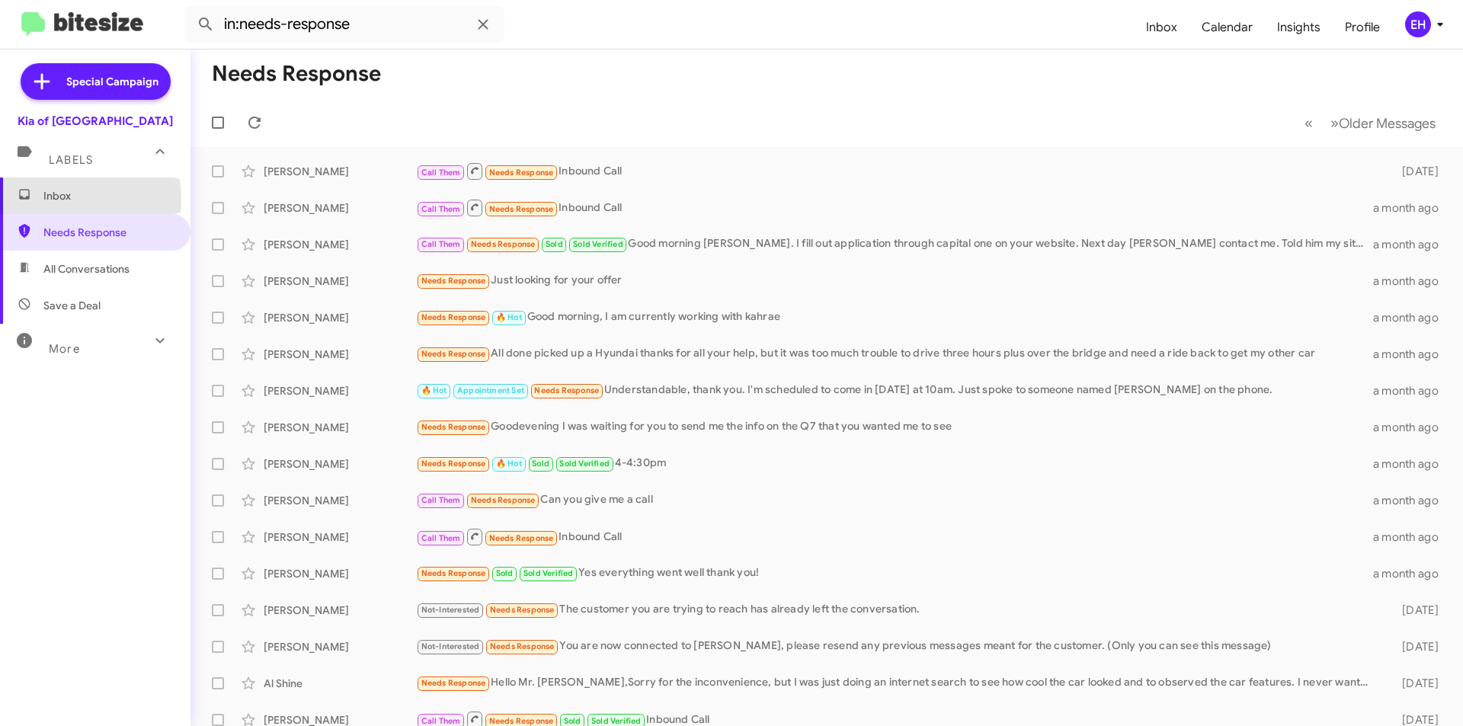
click at [69, 198] on span "Inbox" at bounding box center [108, 195] width 130 height 15
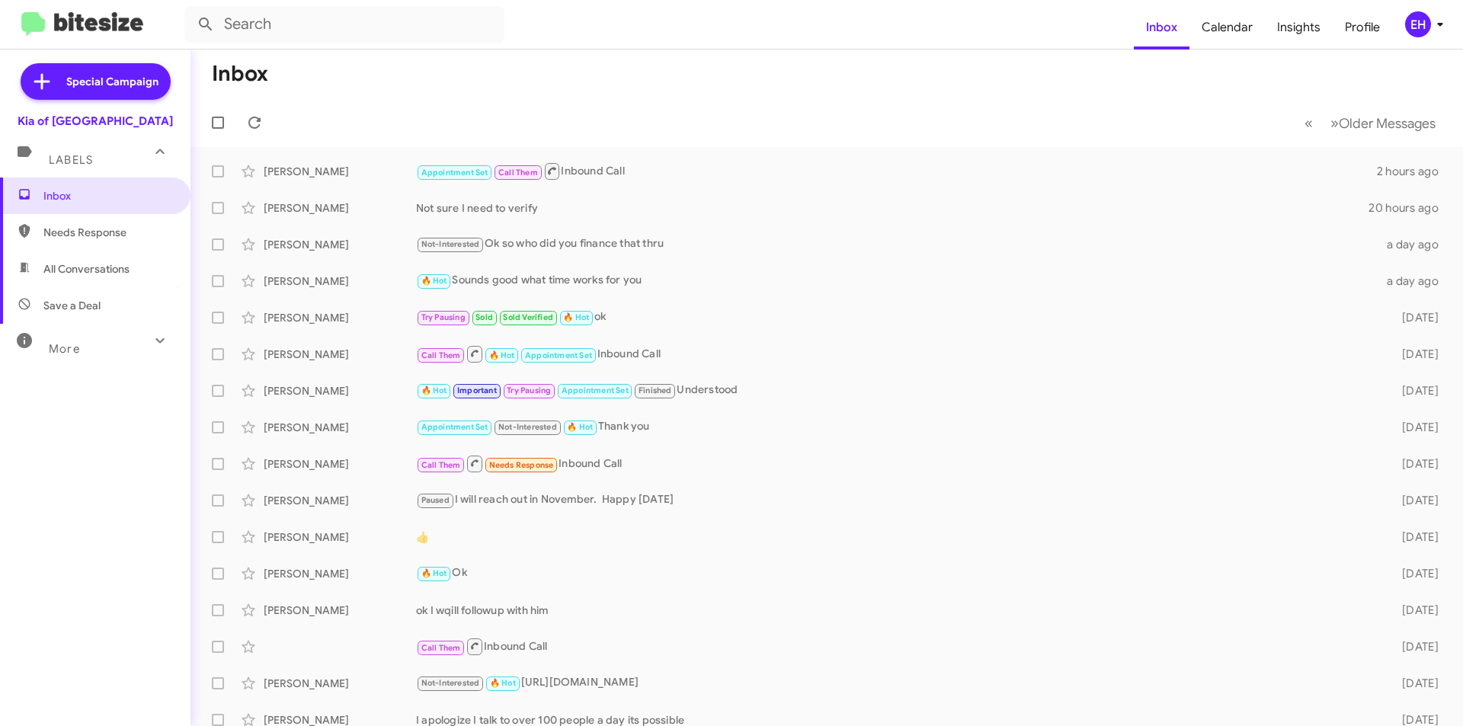
click at [101, 233] on span "Needs Response" at bounding box center [108, 232] width 130 height 15
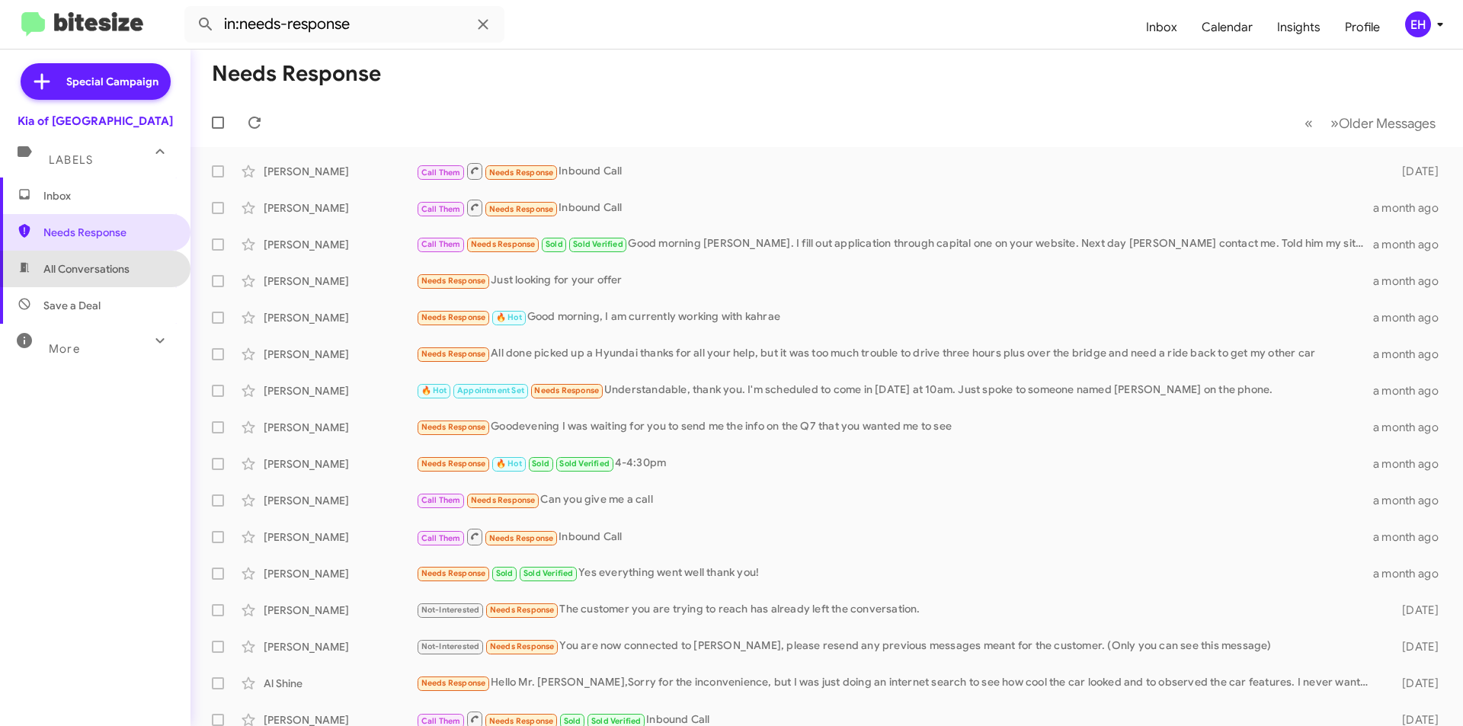
click at [101, 264] on span "All Conversations" at bounding box center [86, 268] width 86 height 15
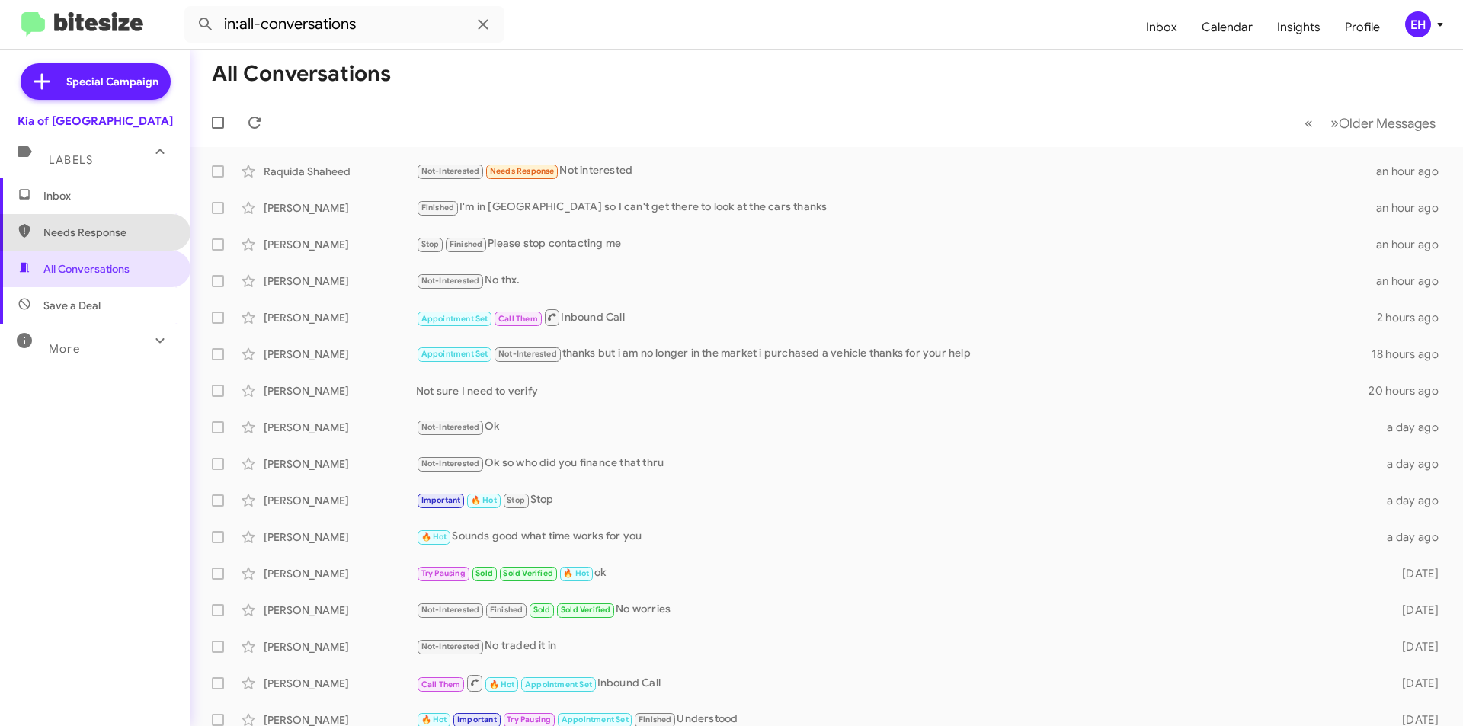
click at [104, 222] on span "Needs Response" at bounding box center [95, 232] width 190 height 37
type input "in:needs-response"
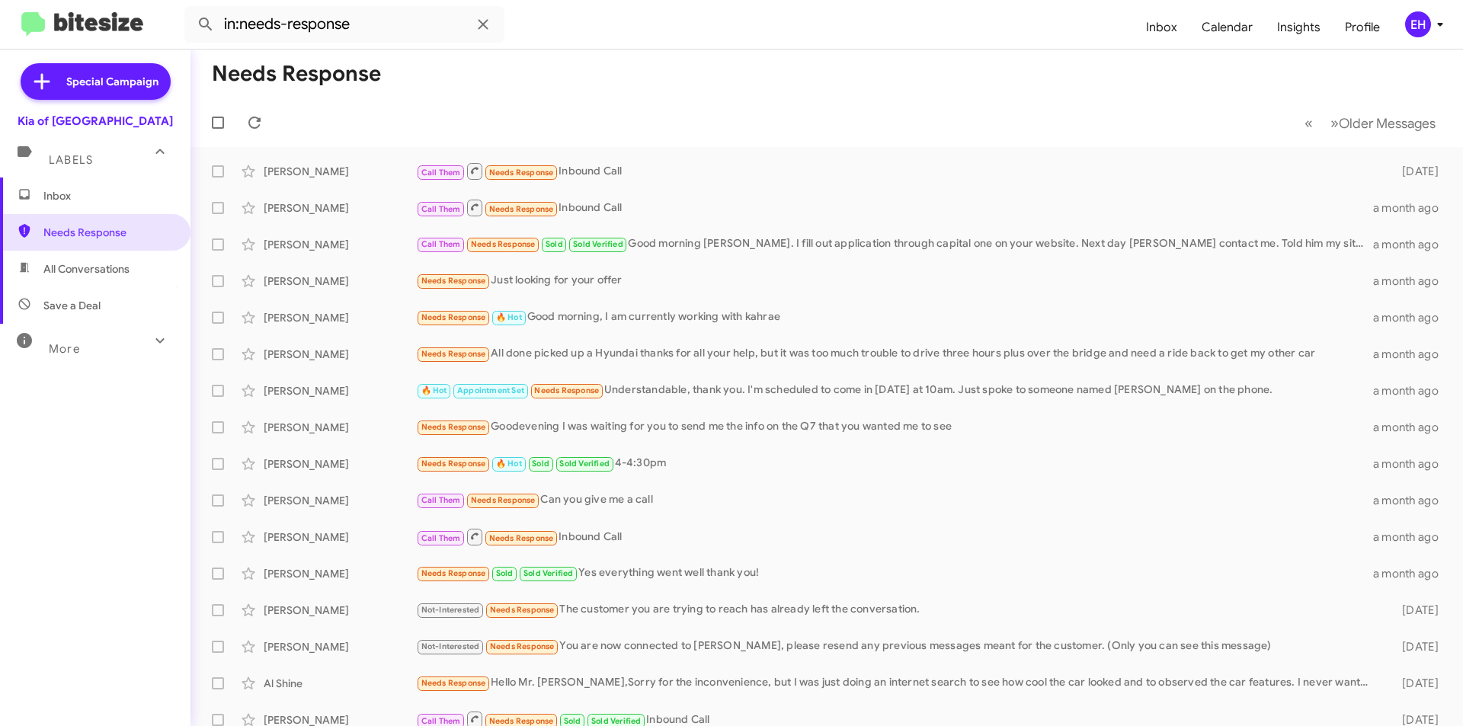
click at [78, 190] on span "Inbox" at bounding box center [108, 195] width 130 height 15
